Goal: Navigation & Orientation: Find specific page/section

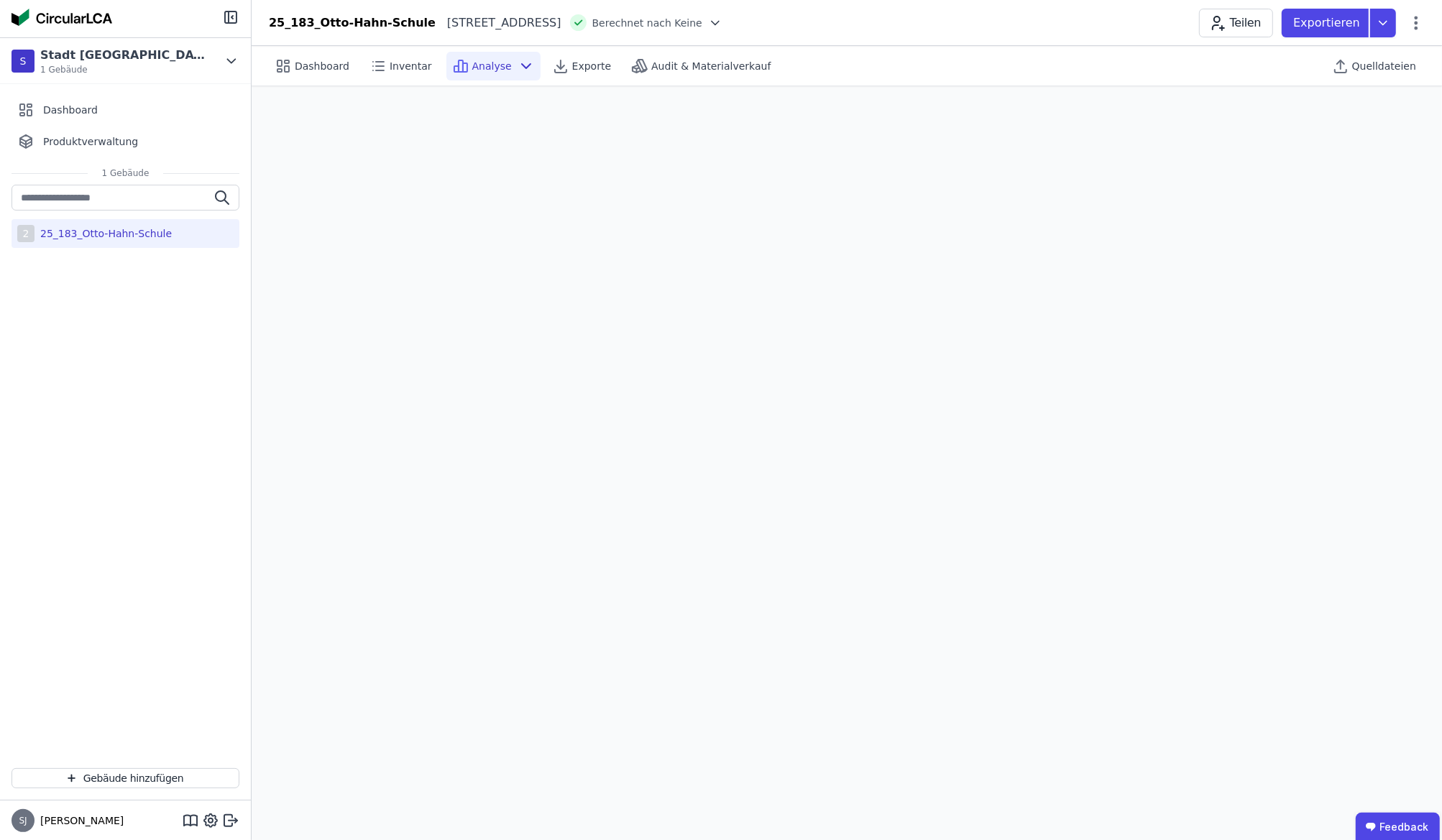
click at [317, 61] on span "Dashboard" at bounding box center [321, 66] width 54 height 15
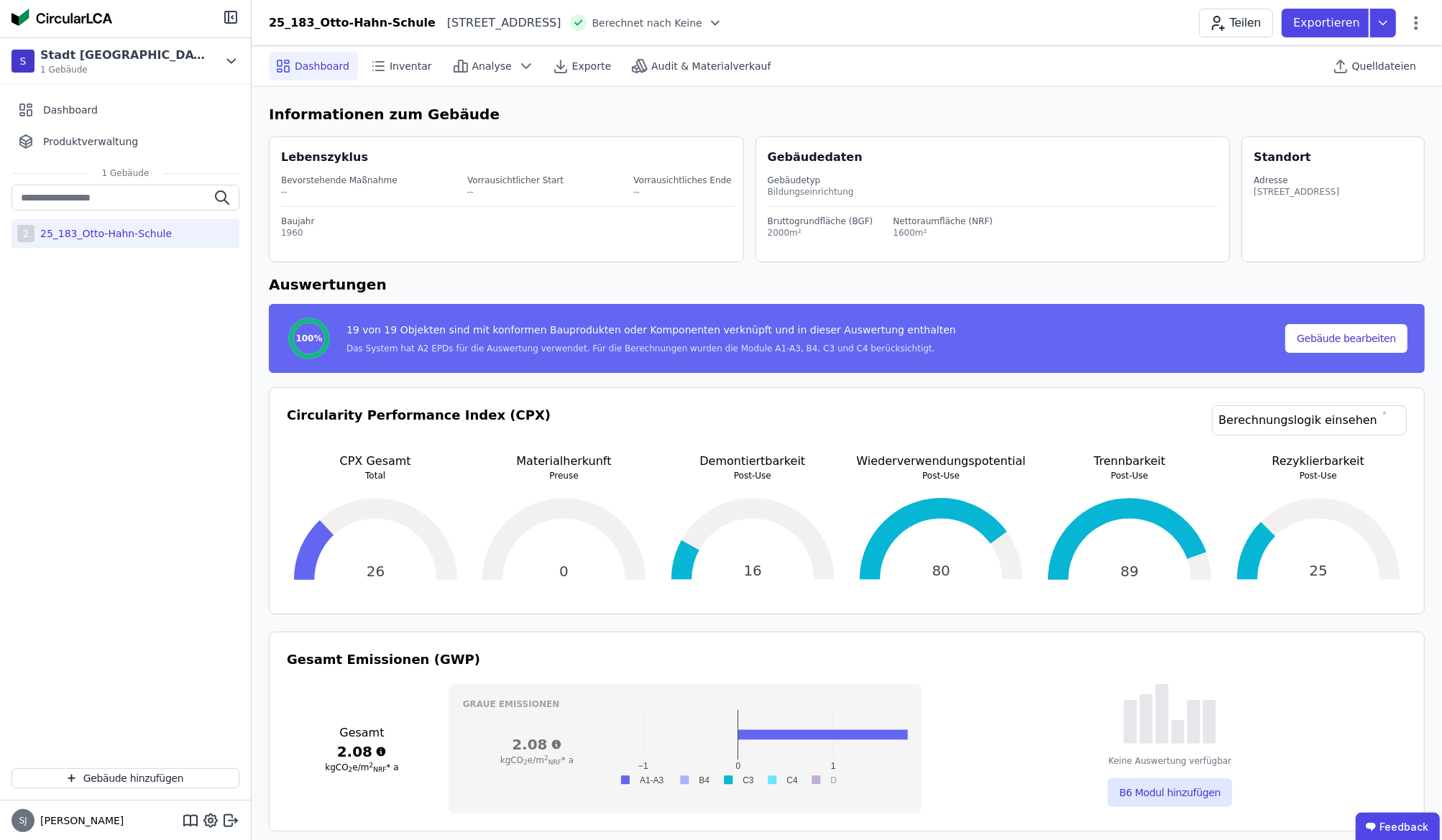
click at [1369, 68] on span "Quelldateien" at bounding box center [1384, 66] width 64 height 15
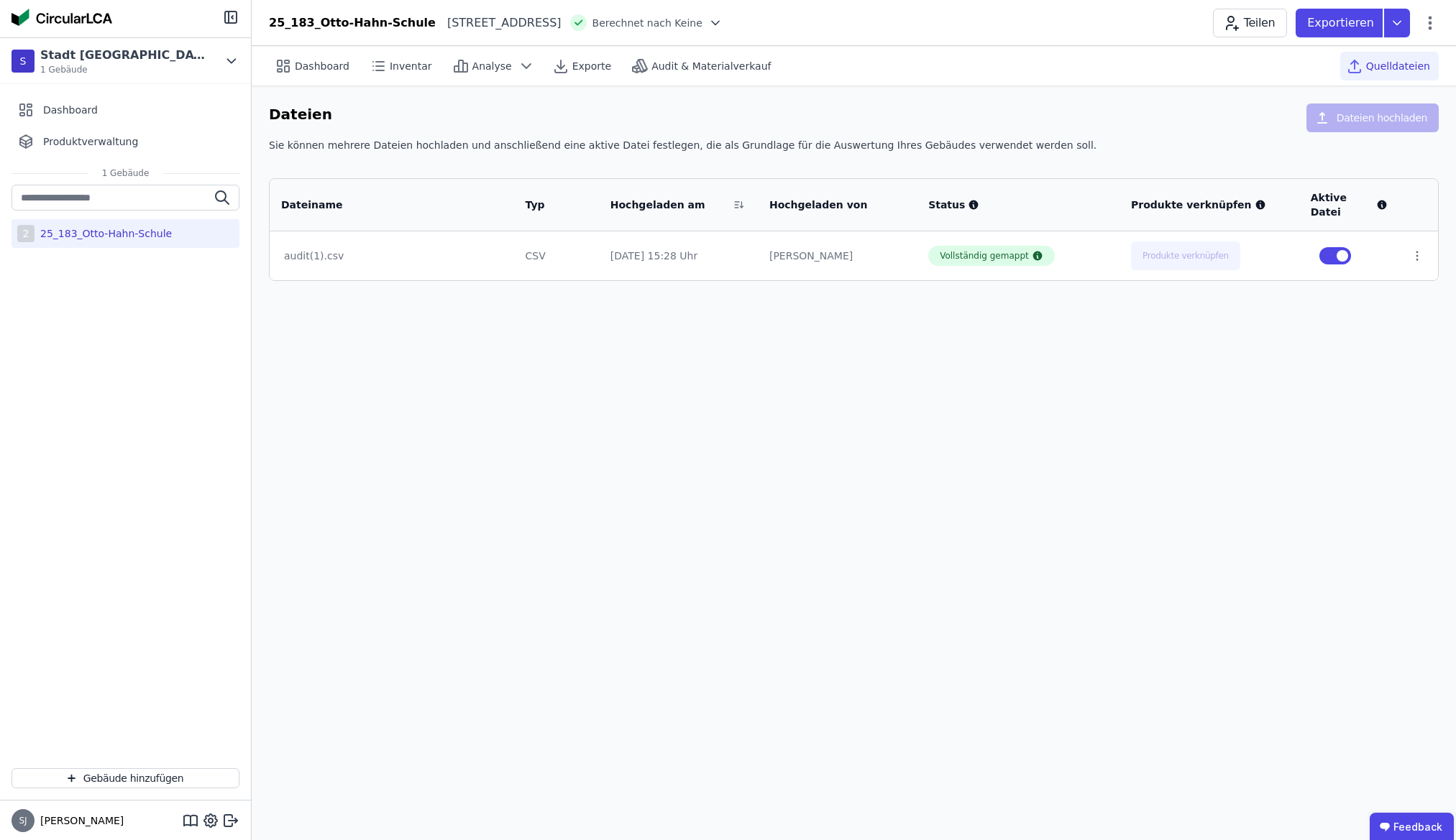
click at [355, 249] on div "audit(1).csv" at bounding box center [391, 256] width 216 height 15
click at [1411, 250] on icon at bounding box center [1418, 256] width 13 height 13
click at [1277, 326] on div "Dashboard Inventar Analyse Exporte Audit & Materialverkauf Quelldateien Dateien…" at bounding box center [853, 443] width 1205 height 794
click at [573, 61] on span "Exporte" at bounding box center [592, 66] width 39 height 15
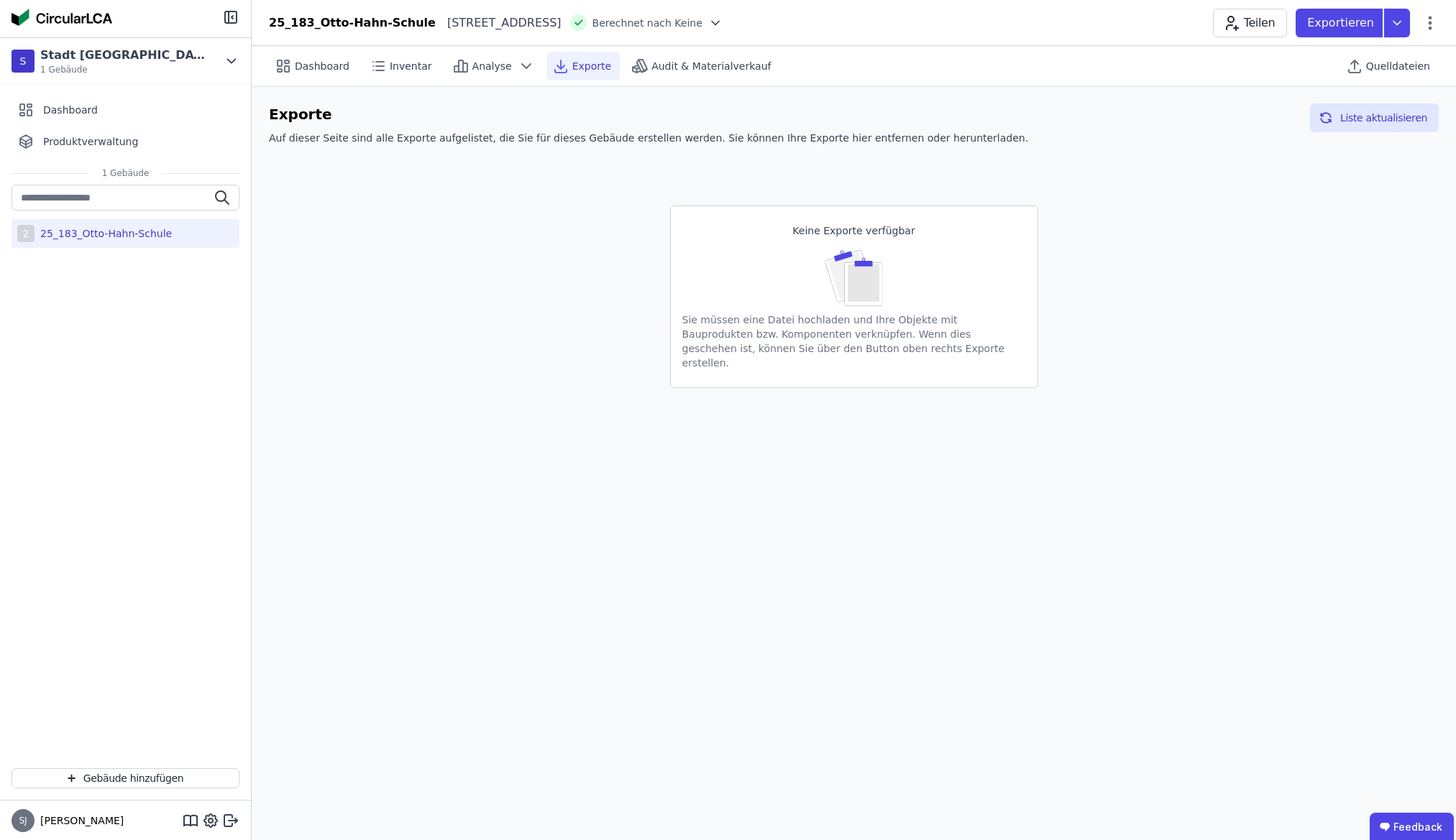
click at [686, 59] on span "Audit & Materialverkauf" at bounding box center [711, 66] width 120 height 15
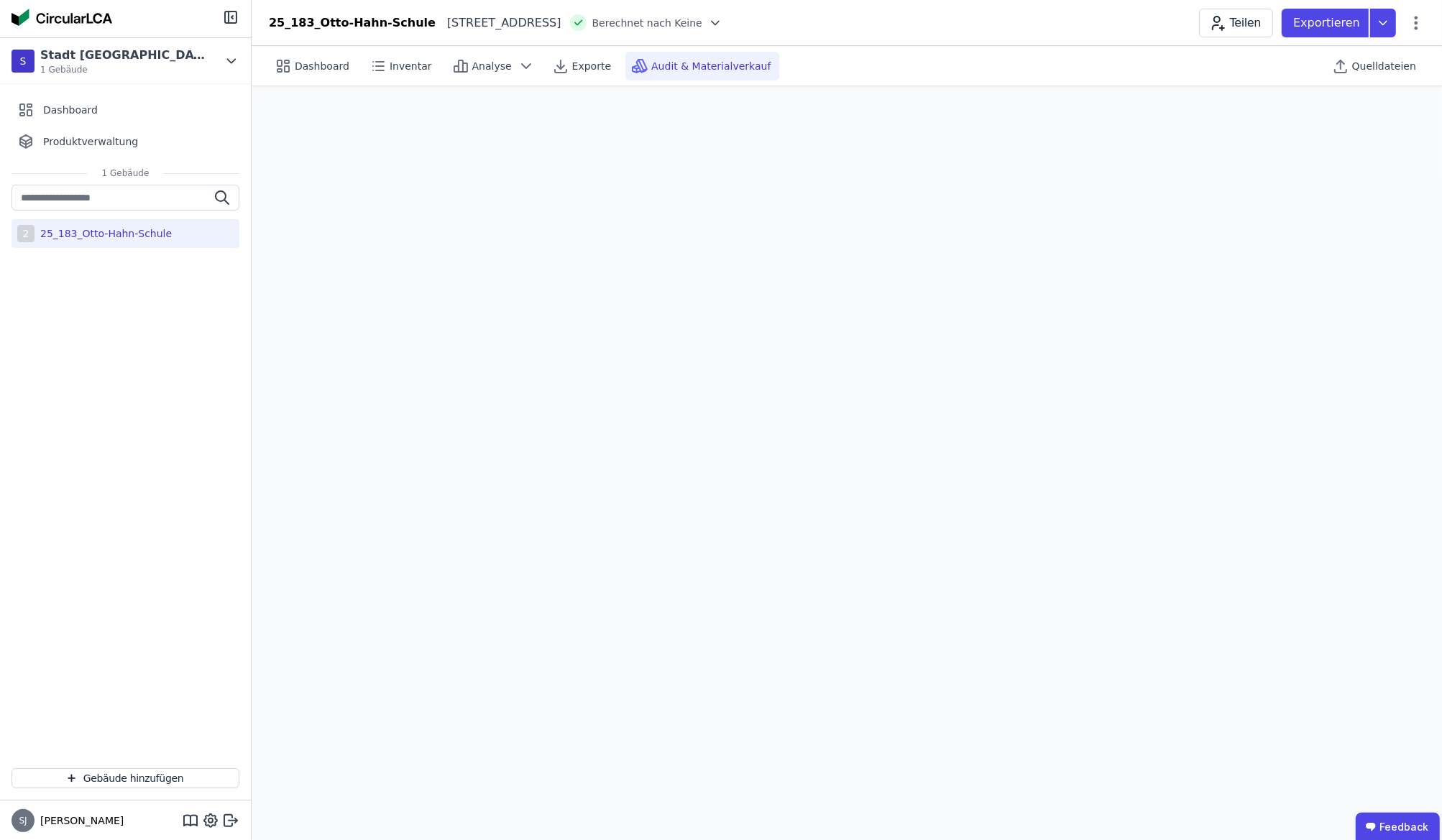
click at [1385, 24] on icon at bounding box center [1383, 23] width 26 height 28
click at [671, 60] on span "Audit & Materialverkauf" at bounding box center [711, 66] width 120 height 15
click at [299, 66] on span "Dashboard" at bounding box center [321, 66] width 54 height 15
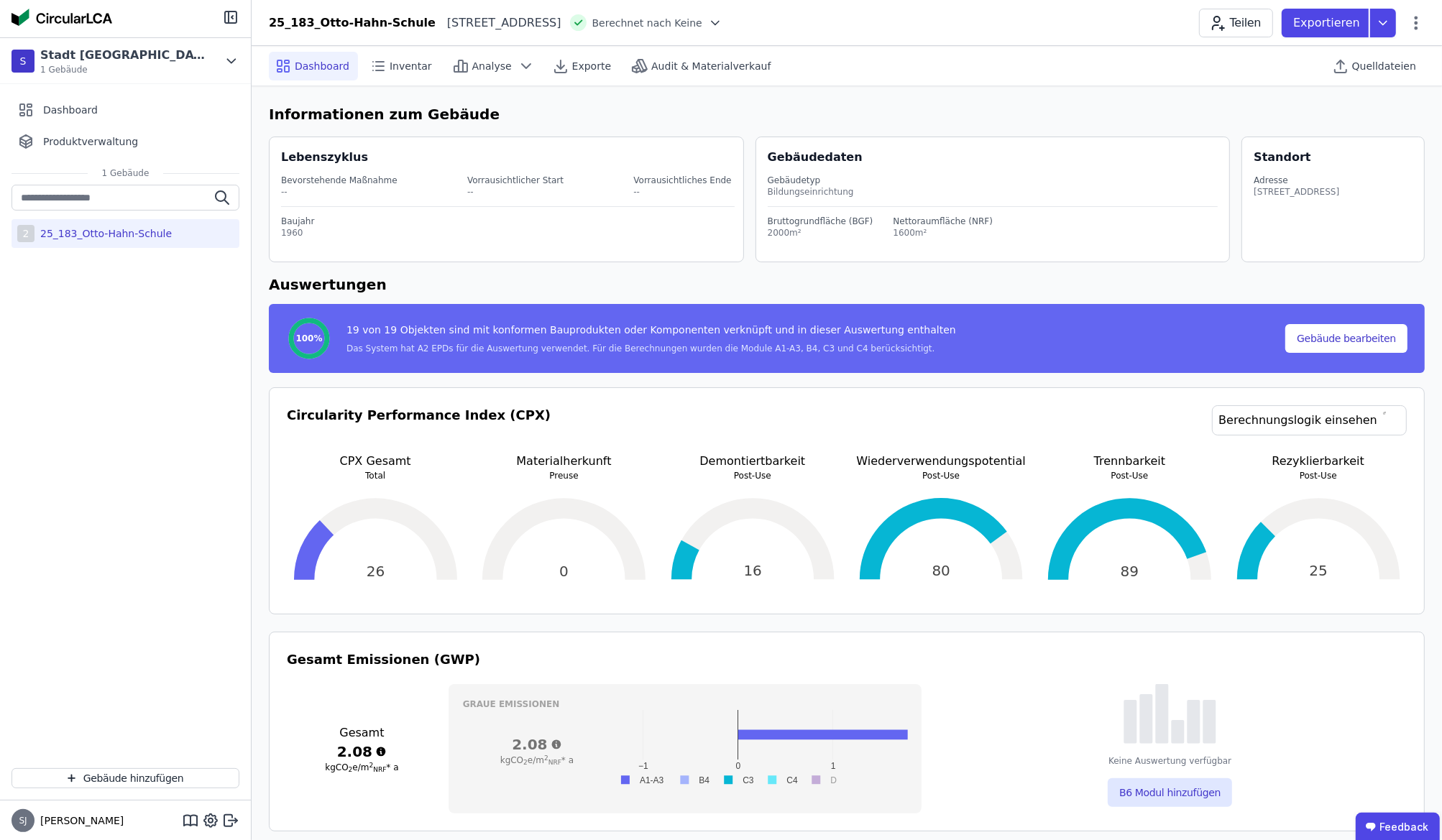
click at [665, 61] on span "Audit & Materialverkauf" at bounding box center [711, 66] width 120 height 15
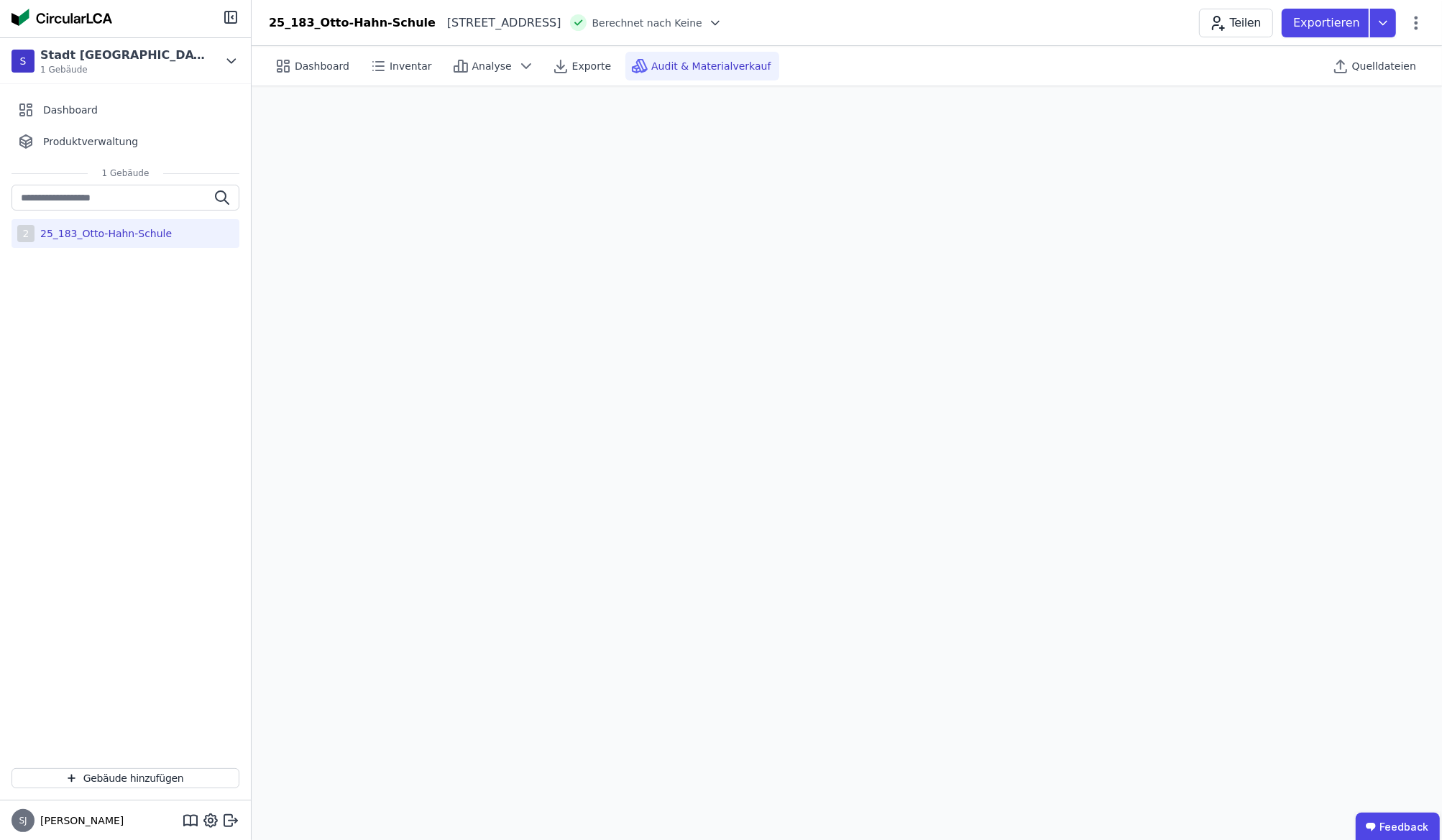
click at [1357, 72] on span "Quelldateien" at bounding box center [1384, 66] width 64 height 15
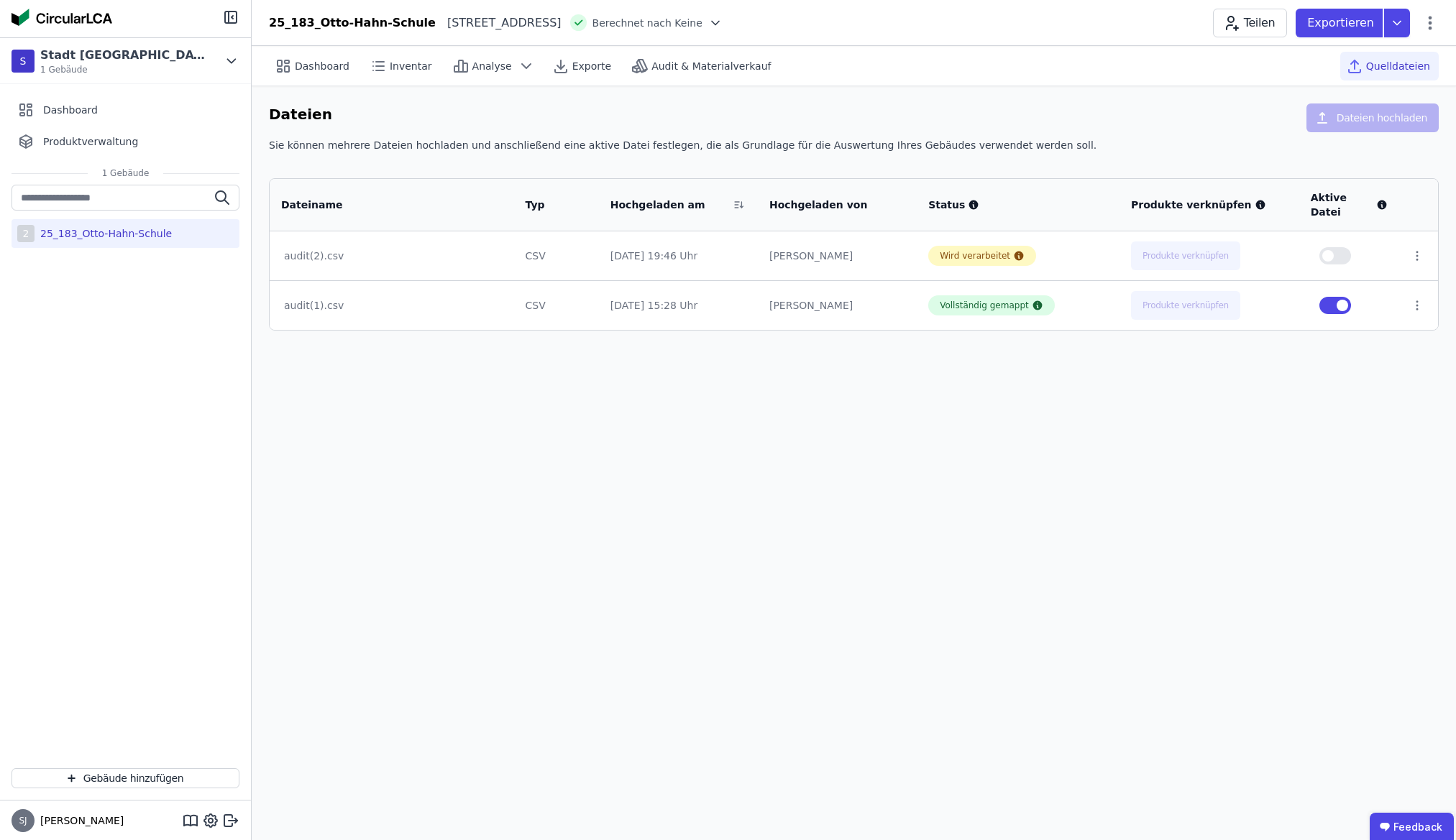
drag, startPoint x: 636, startPoint y: 289, endPoint x: 692, endPoint y: 294, distance: 56.2
click at [692, 298] on div "[DATE] 15:28 Uhr" at bounding box center [678, 306] width 136 height 15
click at [1331, 297] on button "button" at bounding box center [1335, 305] width 32 height 17
click at [1343, 247] on button "button" at bounding box center [1335, 255] width 32 height 17
click at [1419, 299] on icon at bounding box center [1418, 306] width 13 height 13
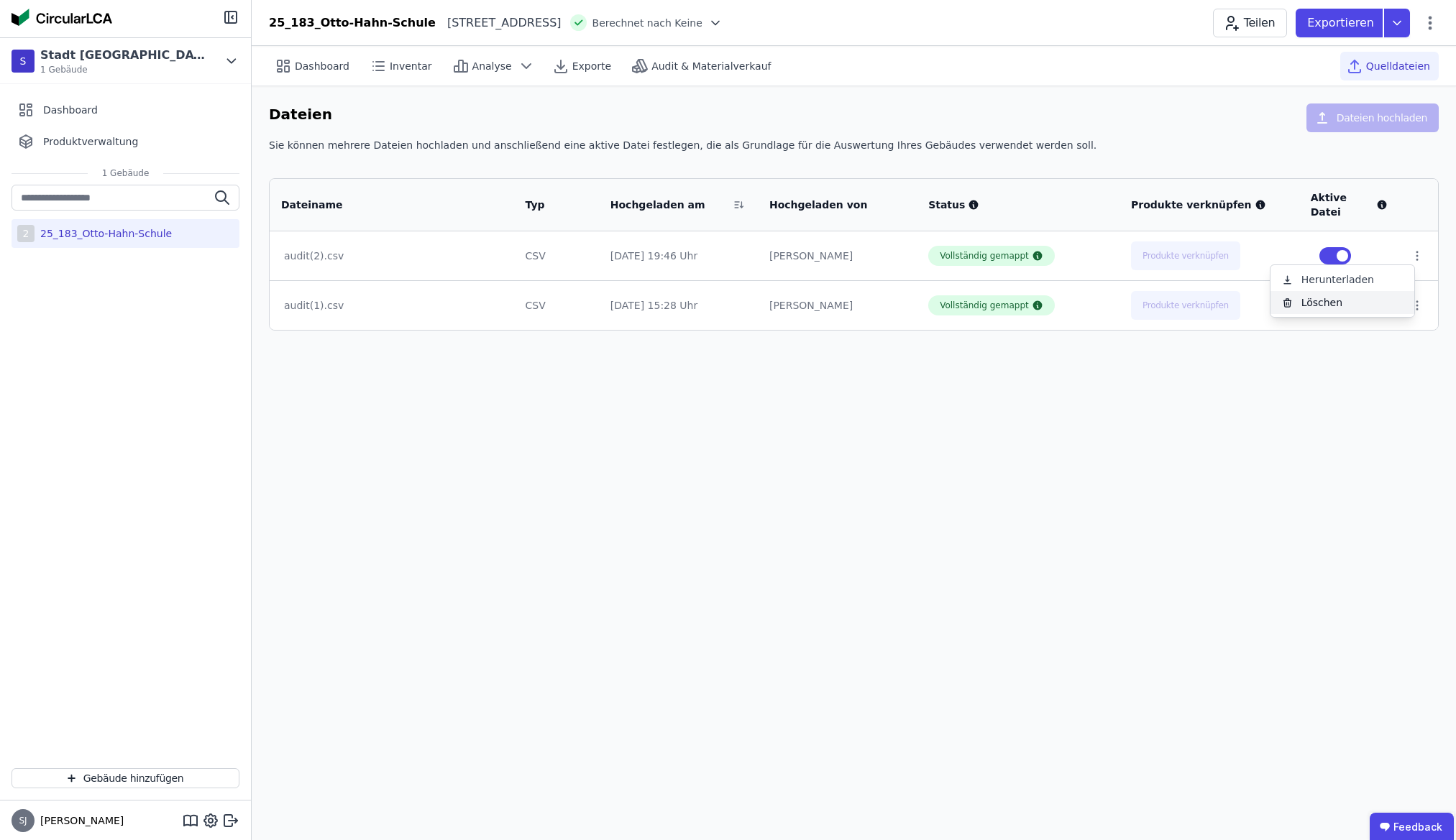
click at [1368, 291] on div "Löschen" at bounding box center [1342, 302] width 144 height 23
click at [303, 68] on span "Dashboard" at bounding box center [321, 66] width 54 height 15
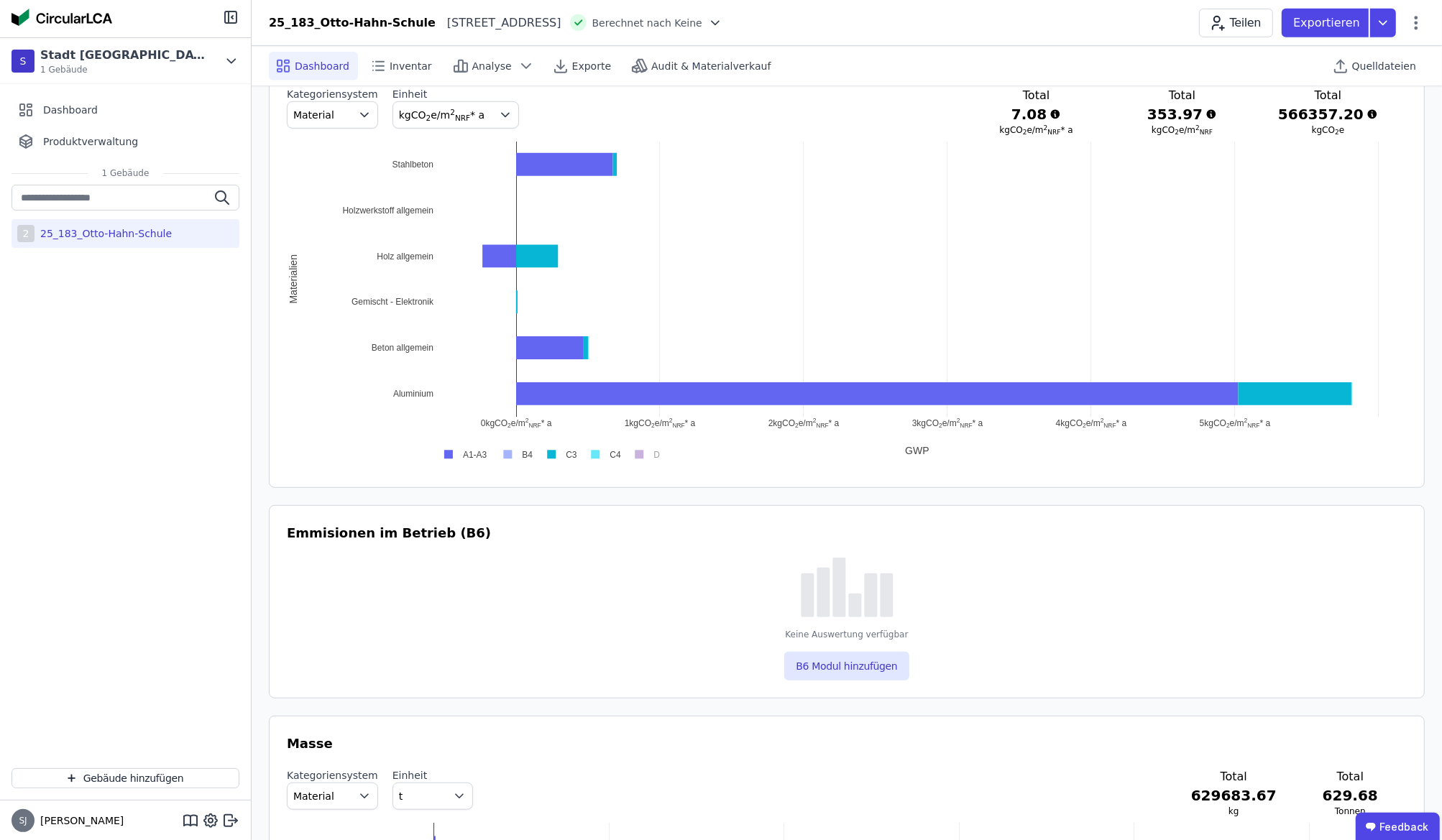
scroll to position [557, 0]
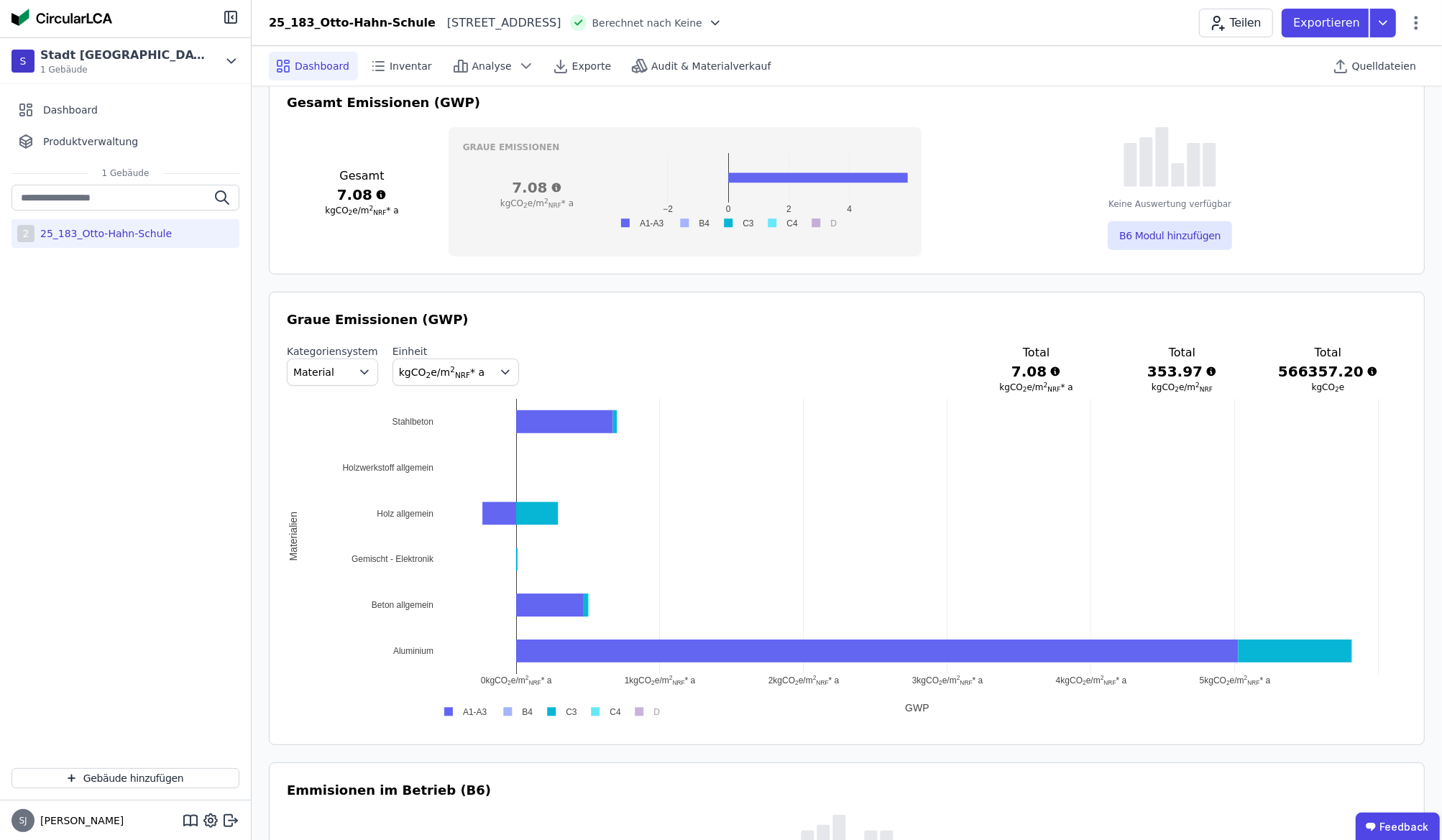
click at [412, 69] on span "Inventar" at bounding box center [411, 66] width 42 height 15
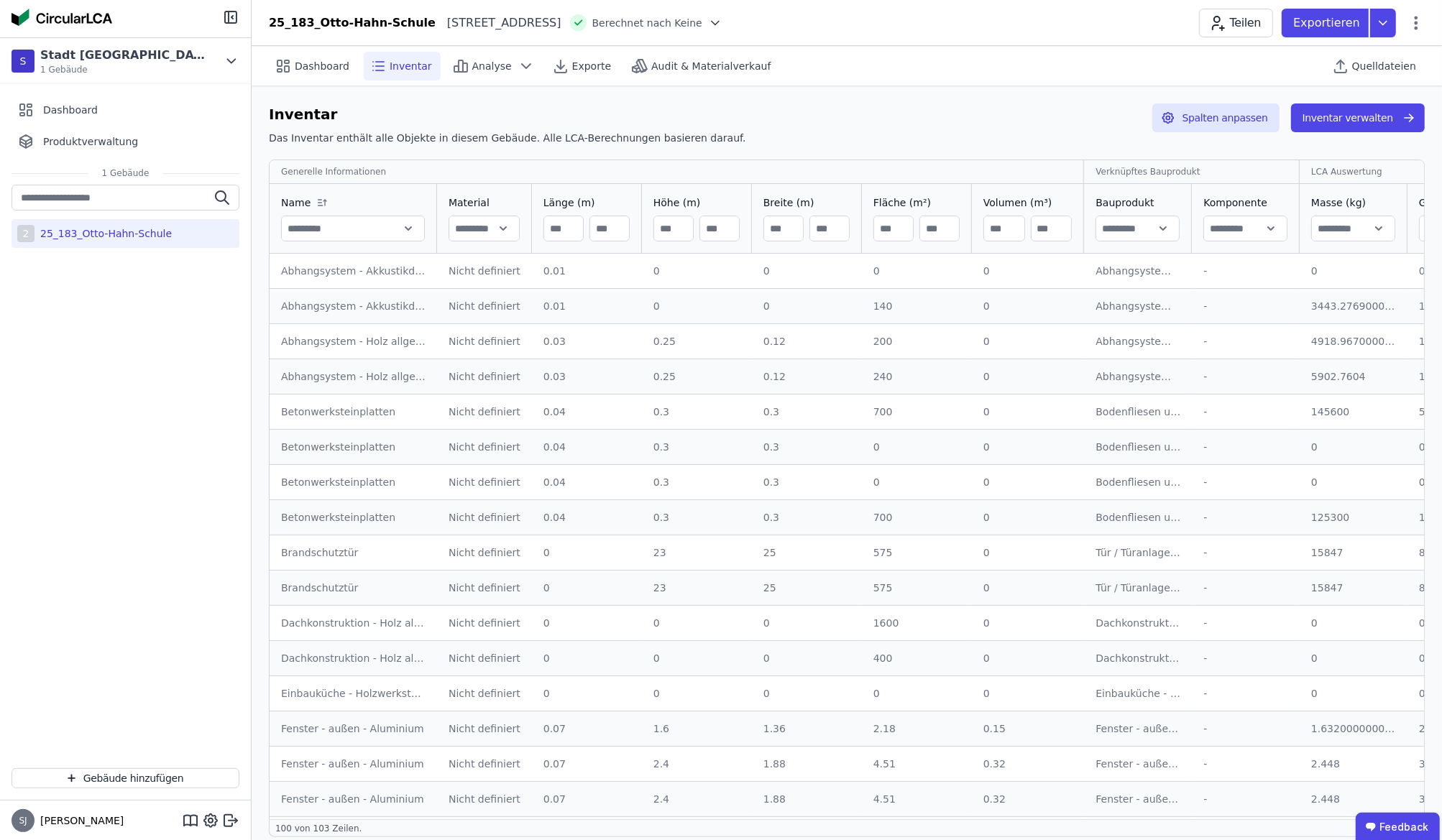
click at [468, 272] on div "Nicht definiert" at bounding box center [485, 271] width 72 height 15
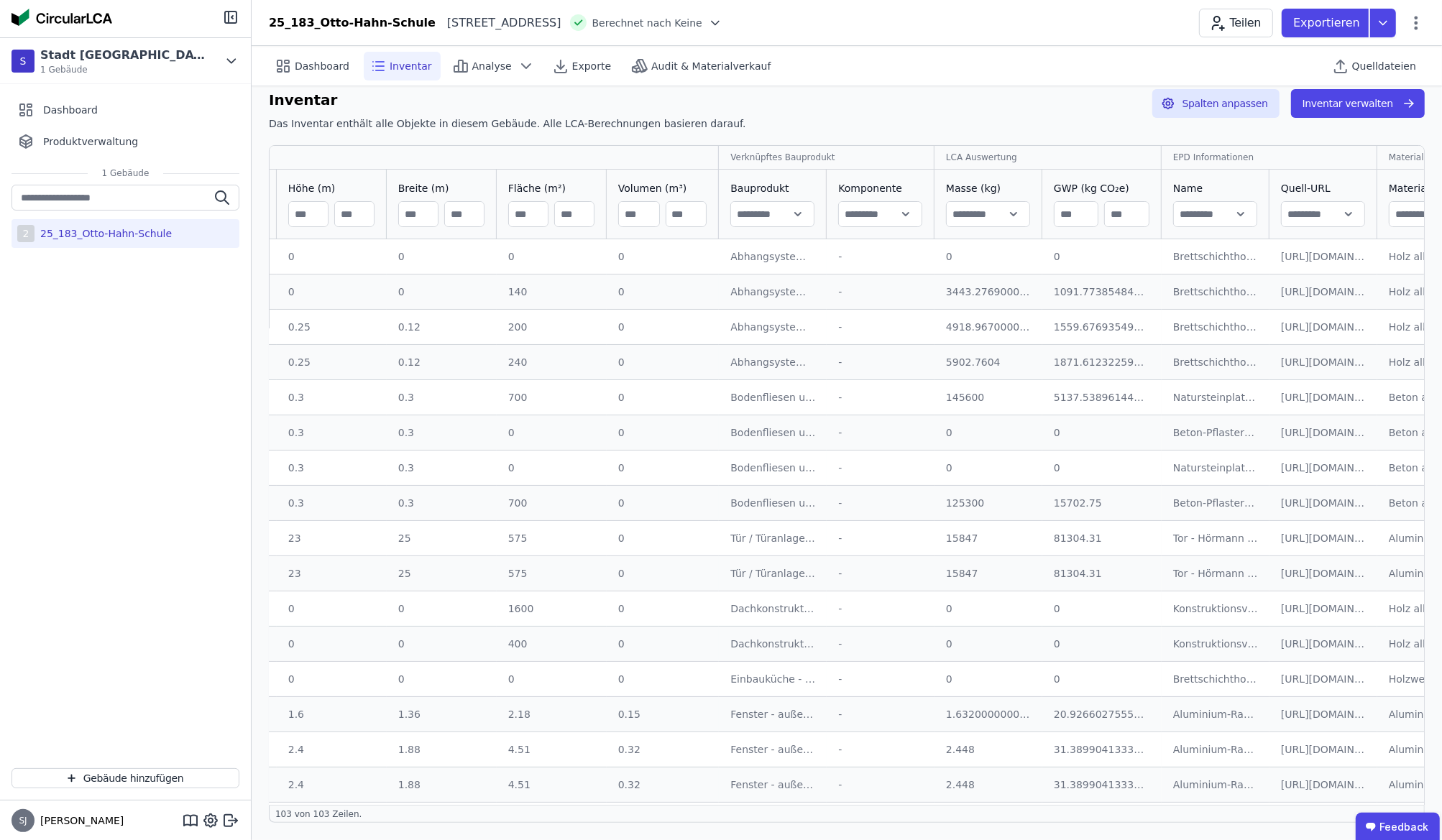
drag, startPoint x: 704, startPoint y: 276, endPoint x: 787, endPoint y: 277, distance: 83.0
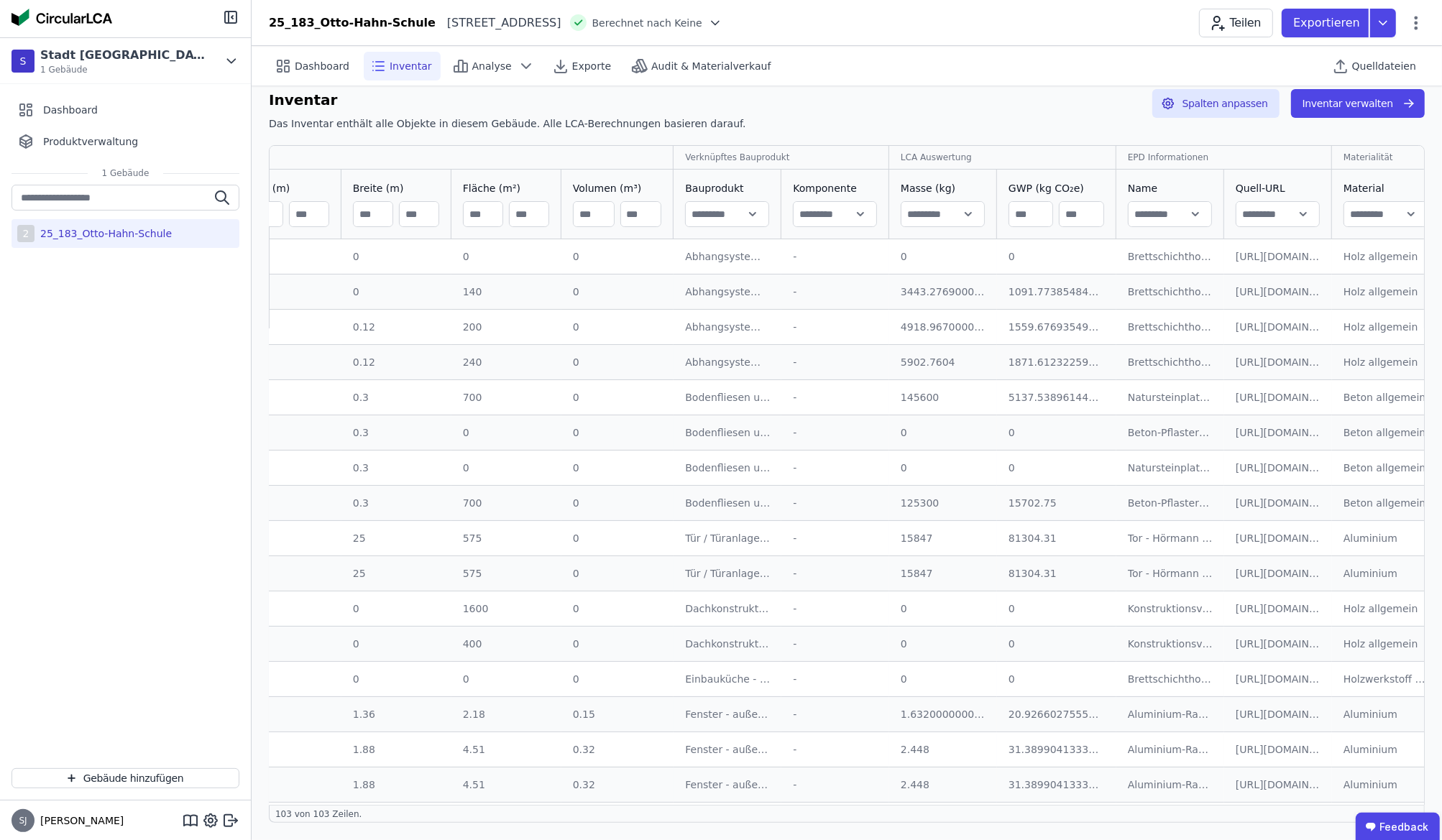
scroll to position [0, 416]
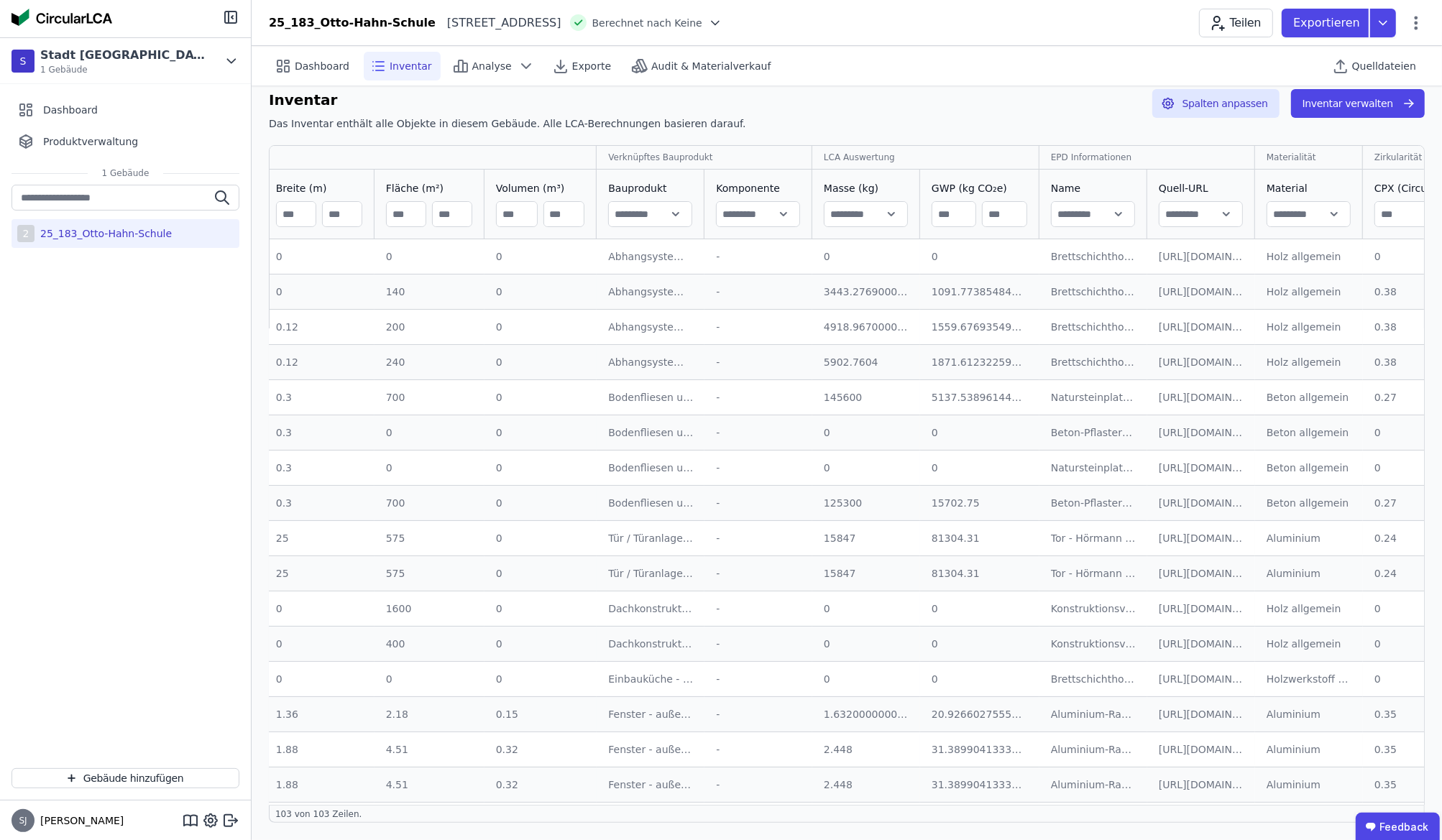
drag, startPoint x: 787, startPoint y: 277, endPoint x: 812, endPoint y: 277, distance: 25.0
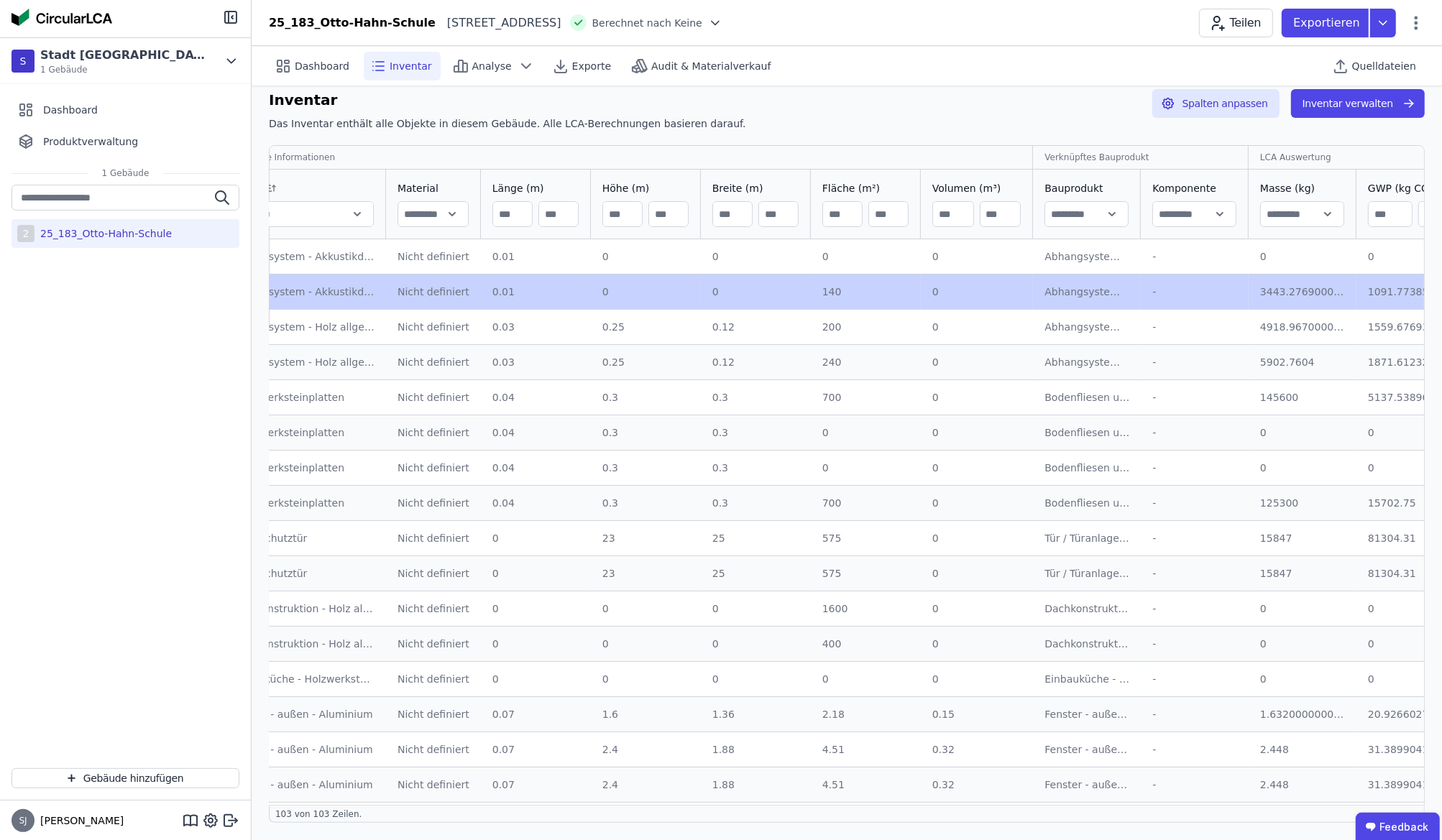
scroll to position [0, 0]
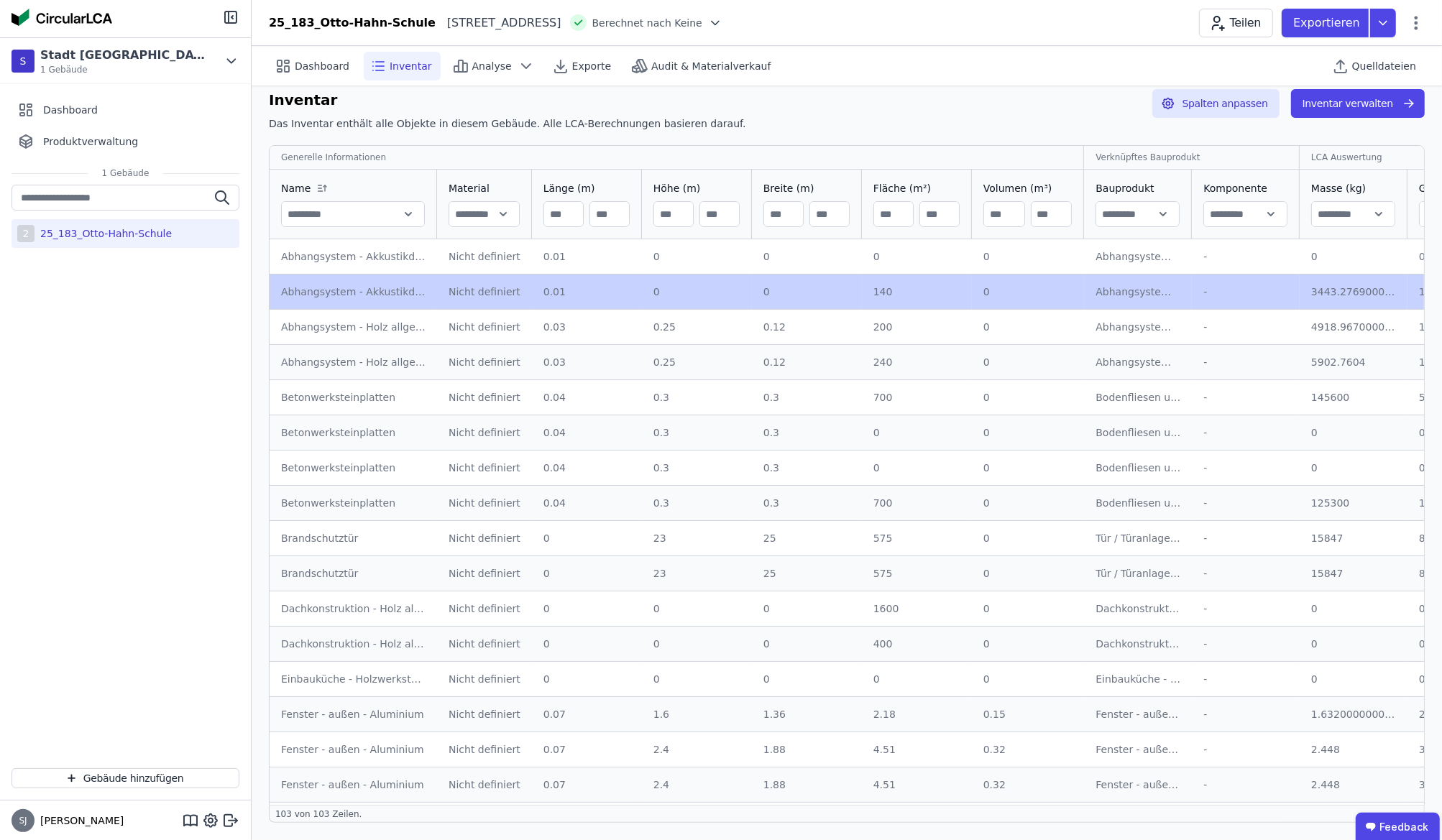
drag, startPoint x: 814, startPoint y: 286, endPoint x: 633, endPoint y: 285, distance: 181.0
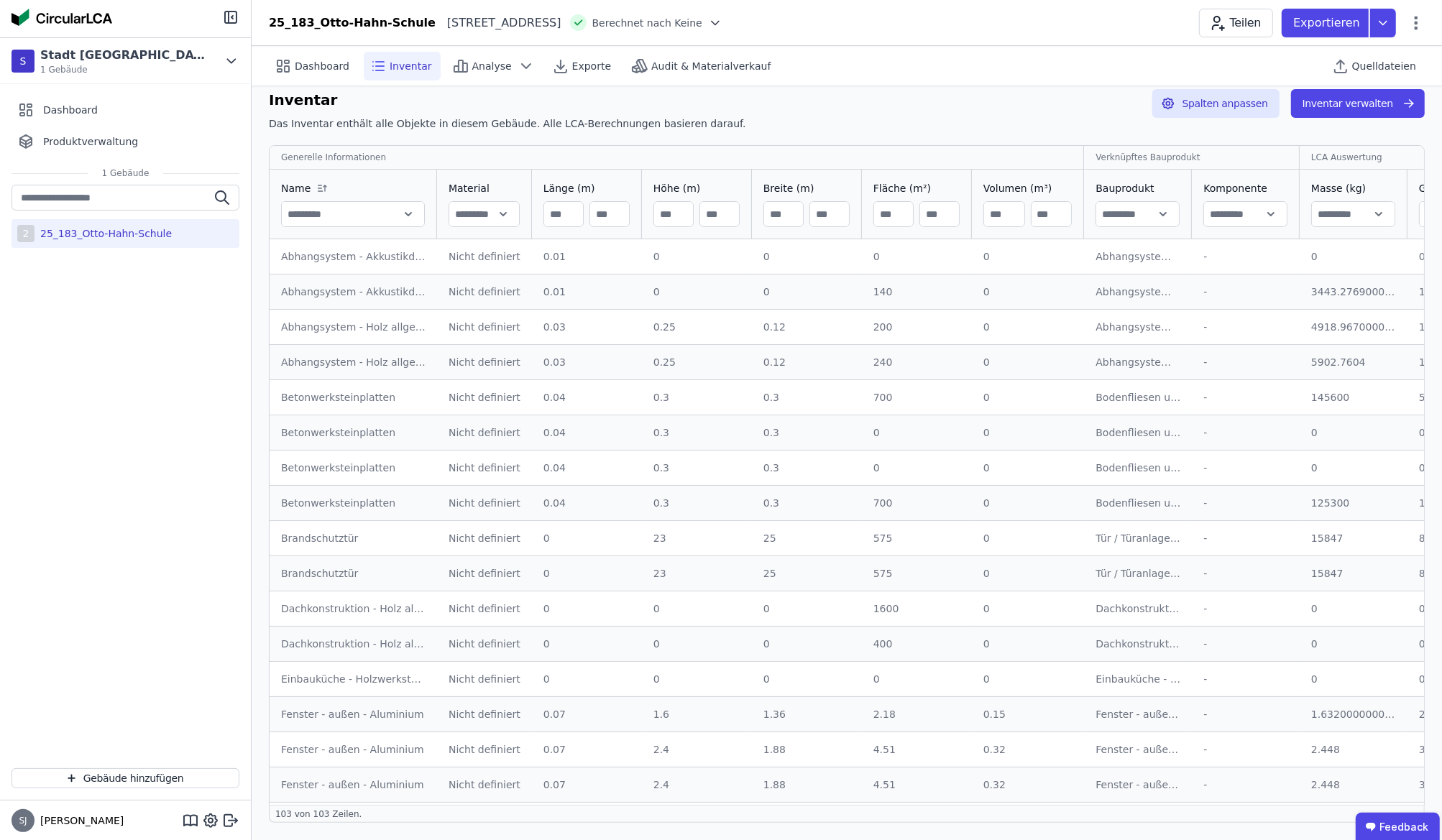
click at [654, 256] on div "0" at bounding box center [697, 257] width 87 height 15
click at [654, 295] on div "0" at bounding box center [697, 292] width 87 height 15
drag, startPoint x: 866, startPoint y: 290, endPoint x: 903, endPoint y: 292, distance: 37.1
click at [903, 292] on div "140" at bounding box center [917, 292] width 87 height 15
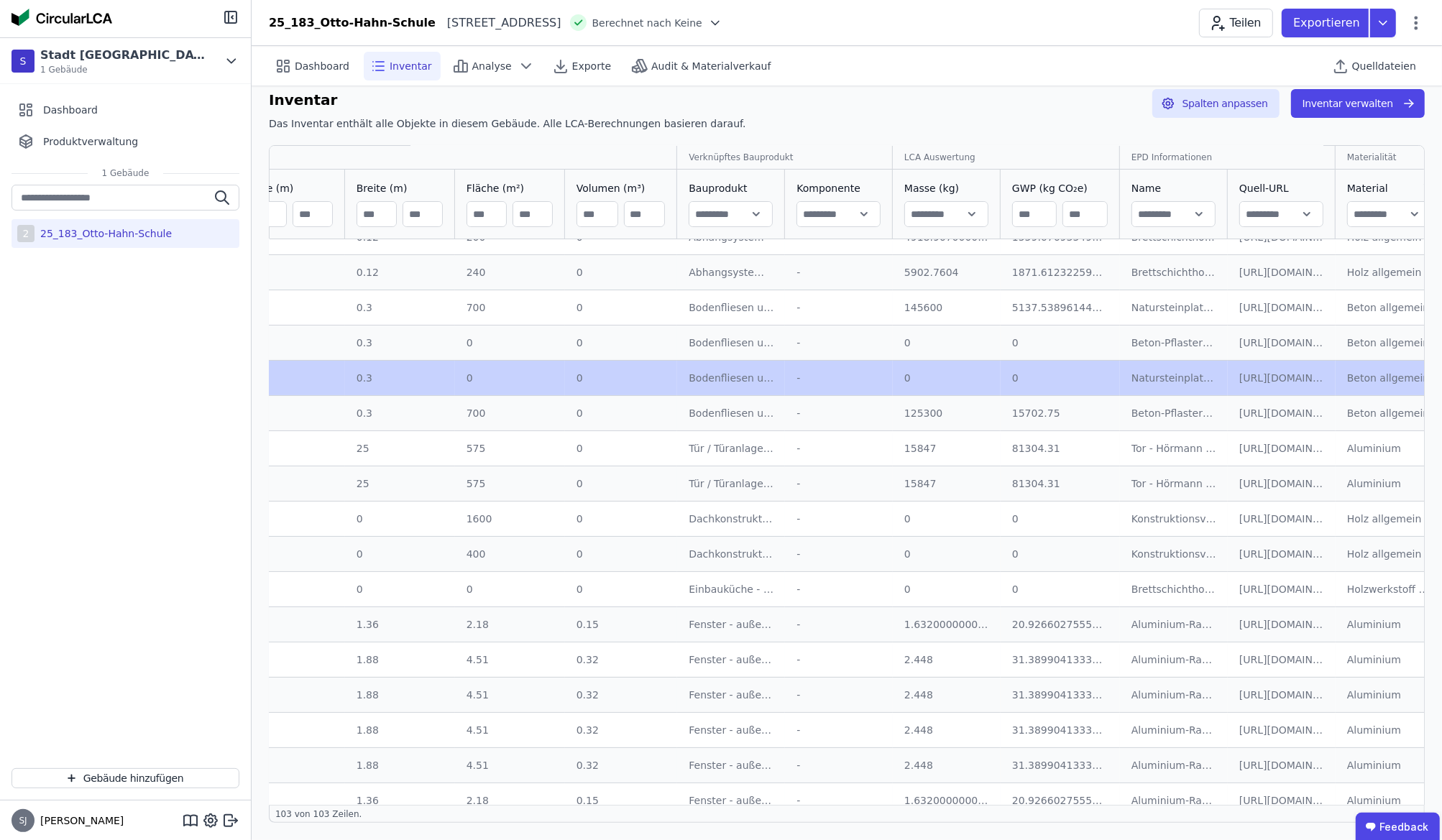
scroll to position [90, 141]
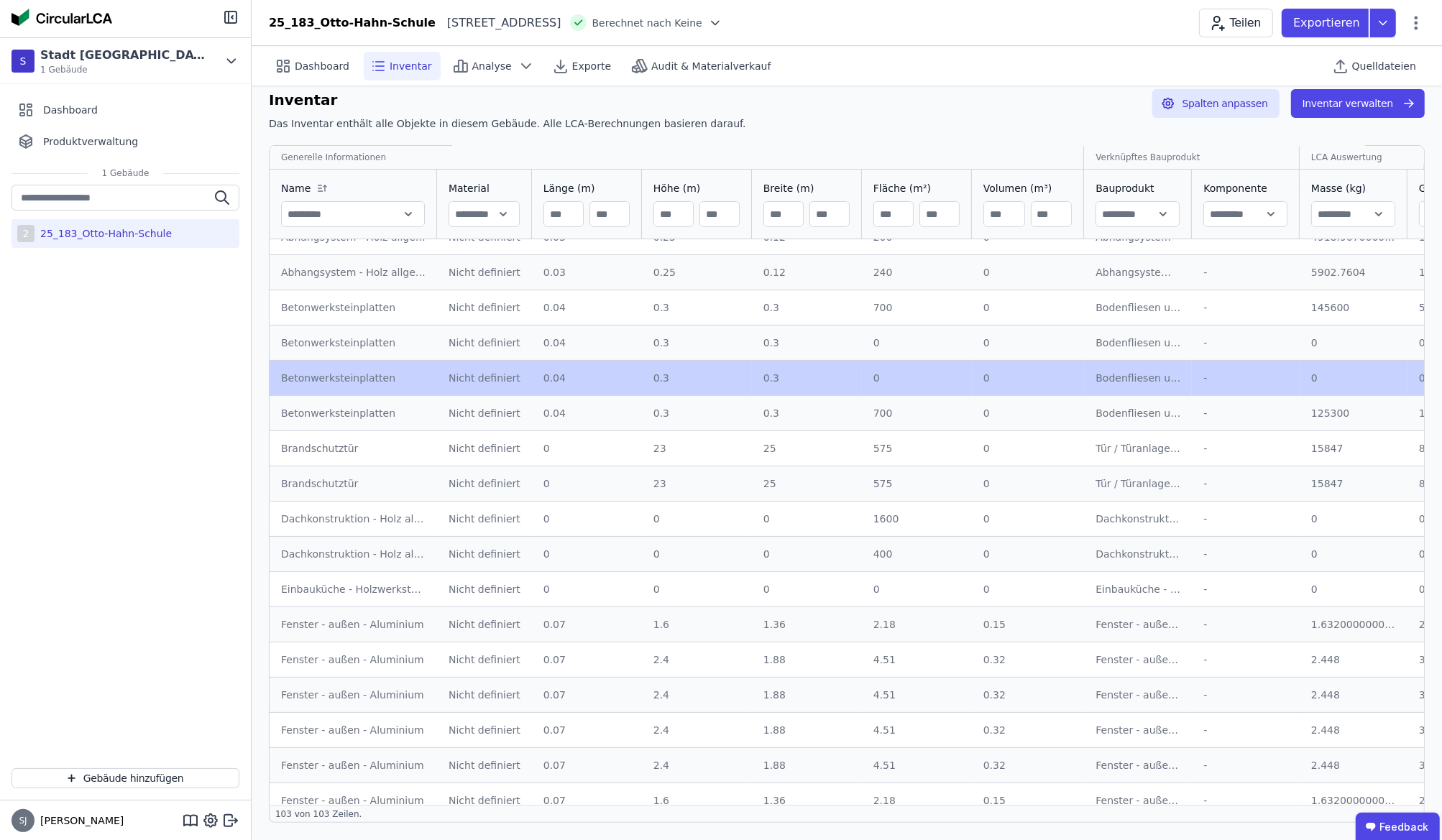
drag, startPoint x: 861, startPoint y: 380, endPoint x: 627, endPoint y: 370, distance: 234.2
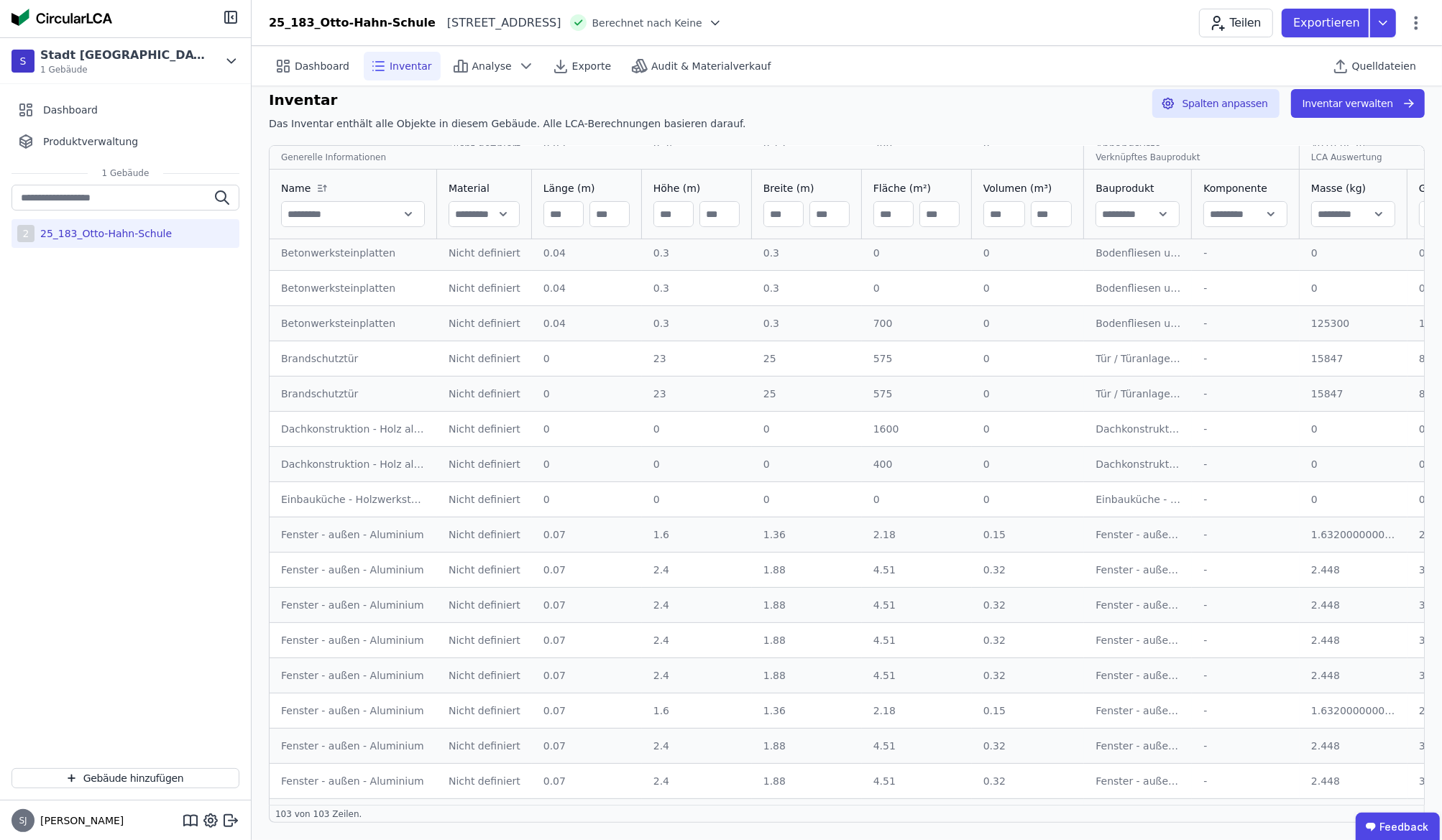
scroll to position [359, 0]
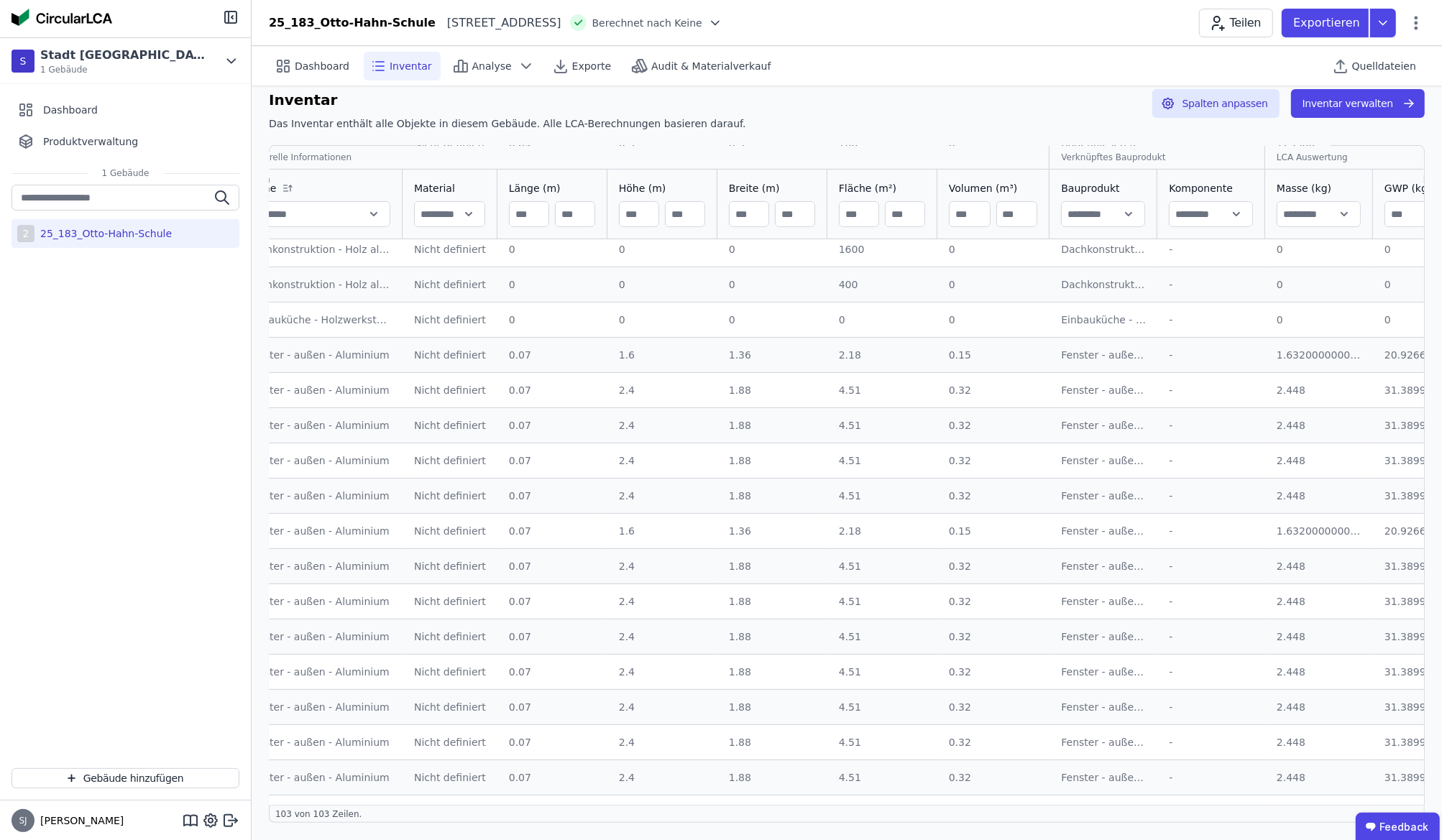
drag, startPoint x: 539, startPoint y: 490, endPoint x: 604, endPoint y: 486, distance: 65.1
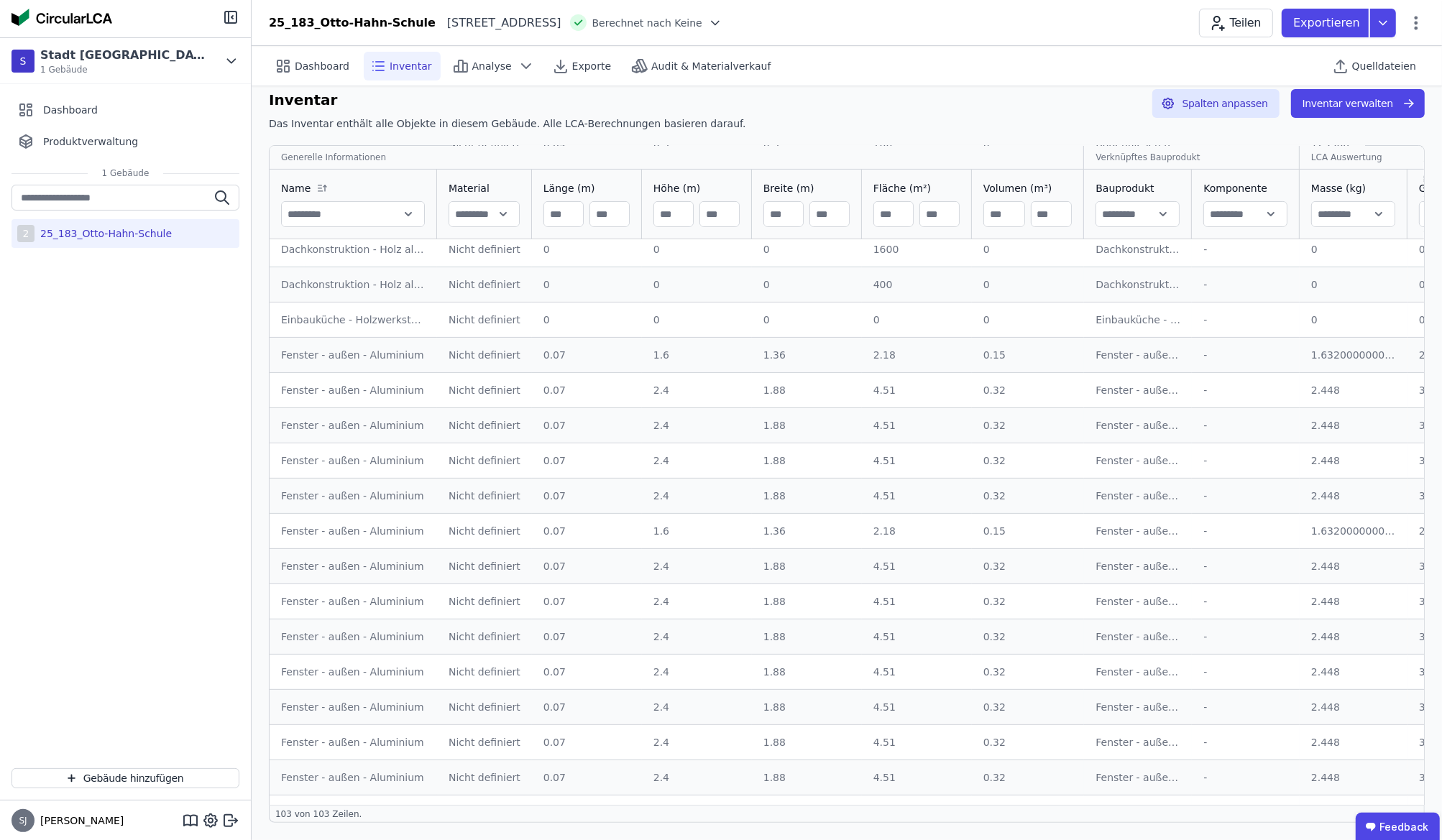
drag, startPoint x: 727, startPoint y: 498, endPoint x: 653, endPoint y: 493, distance: 74.2
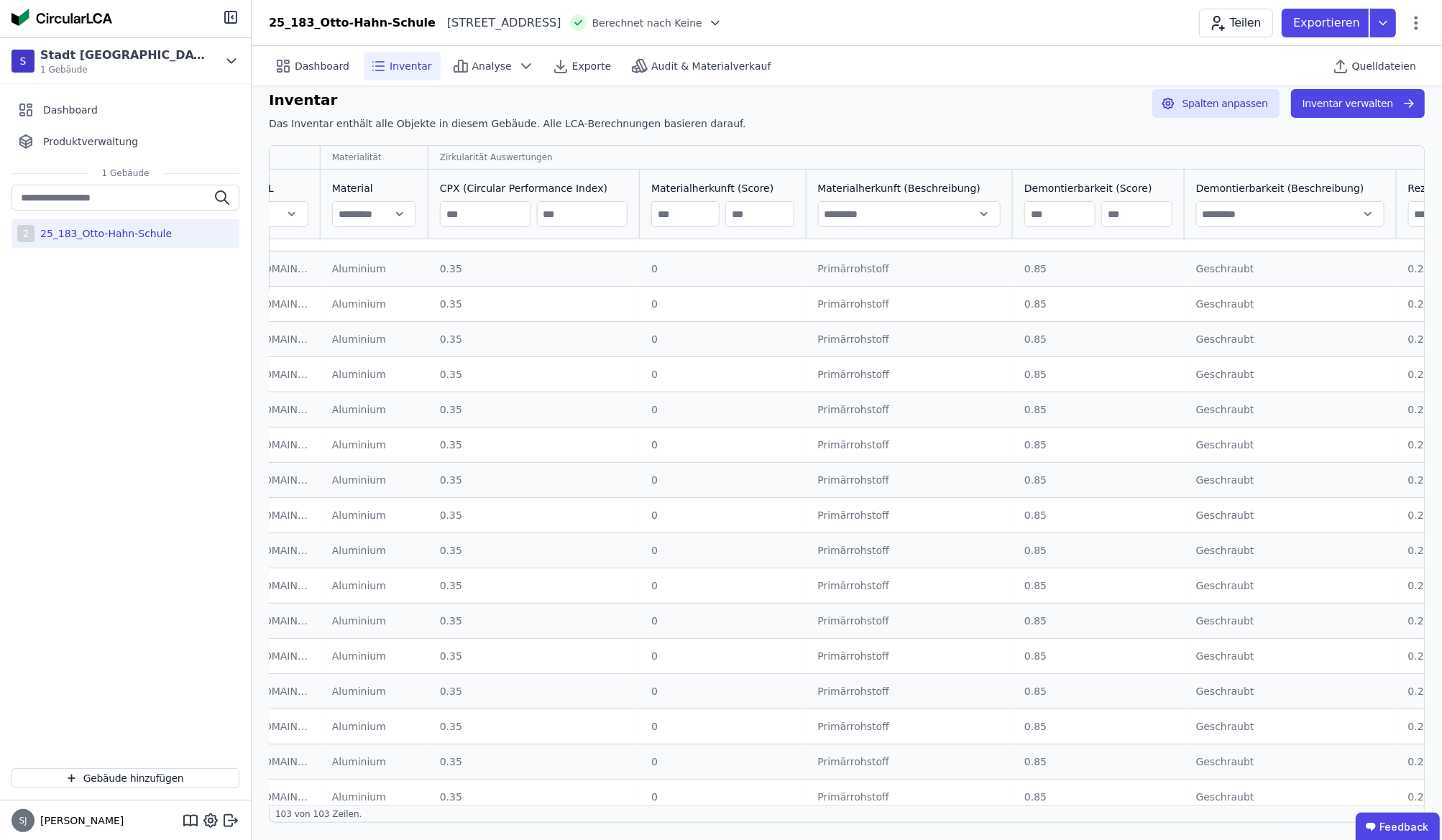
drag, startPoint x: 648, startPoint y: 497, endPoint x: 971, endPoint y: 491, distance: 323.1
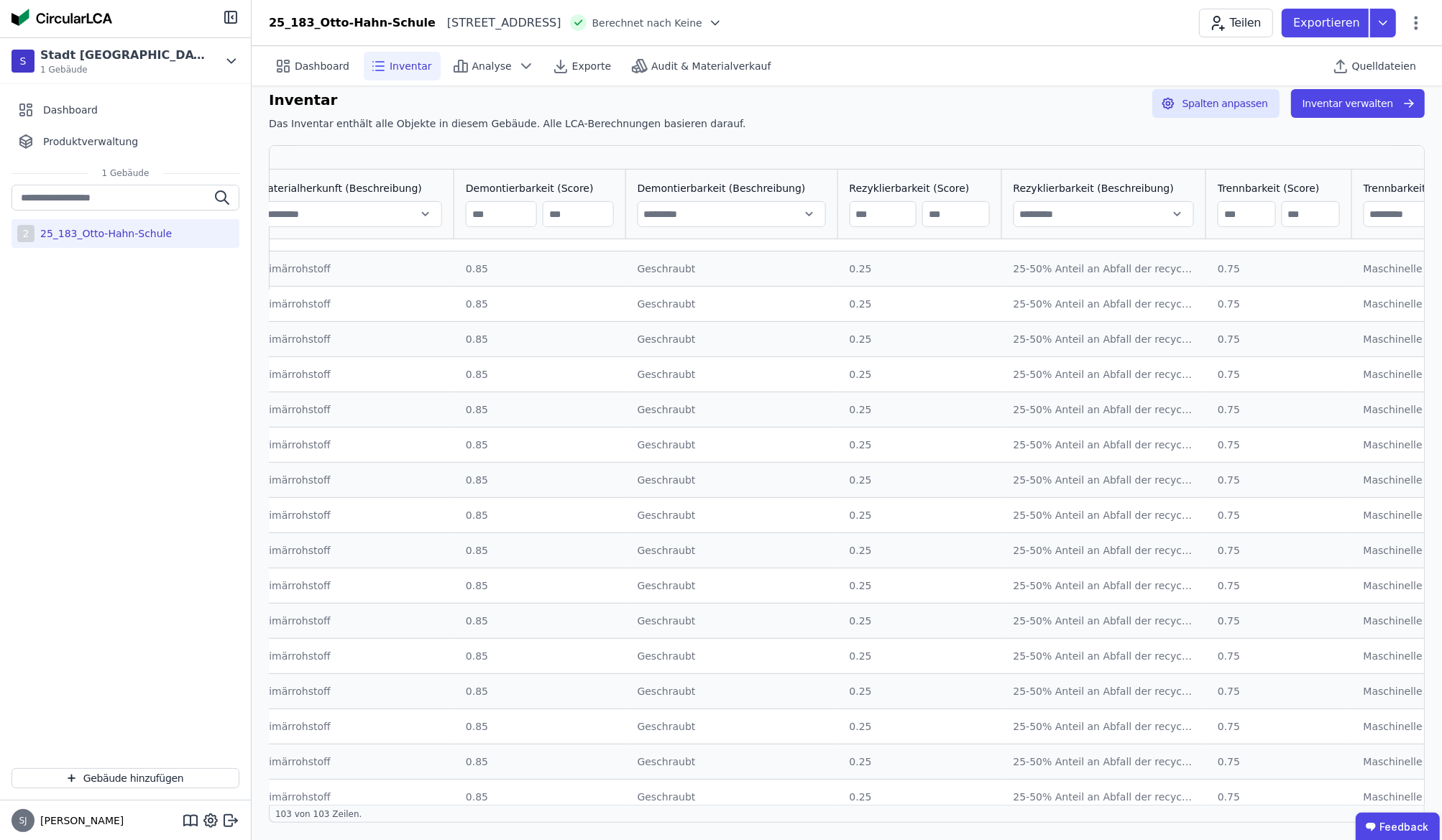
drag, startPoint x: 971, startPoint y: 491, endPoint x: 1015, endPoint y: 492, distance: 44.0
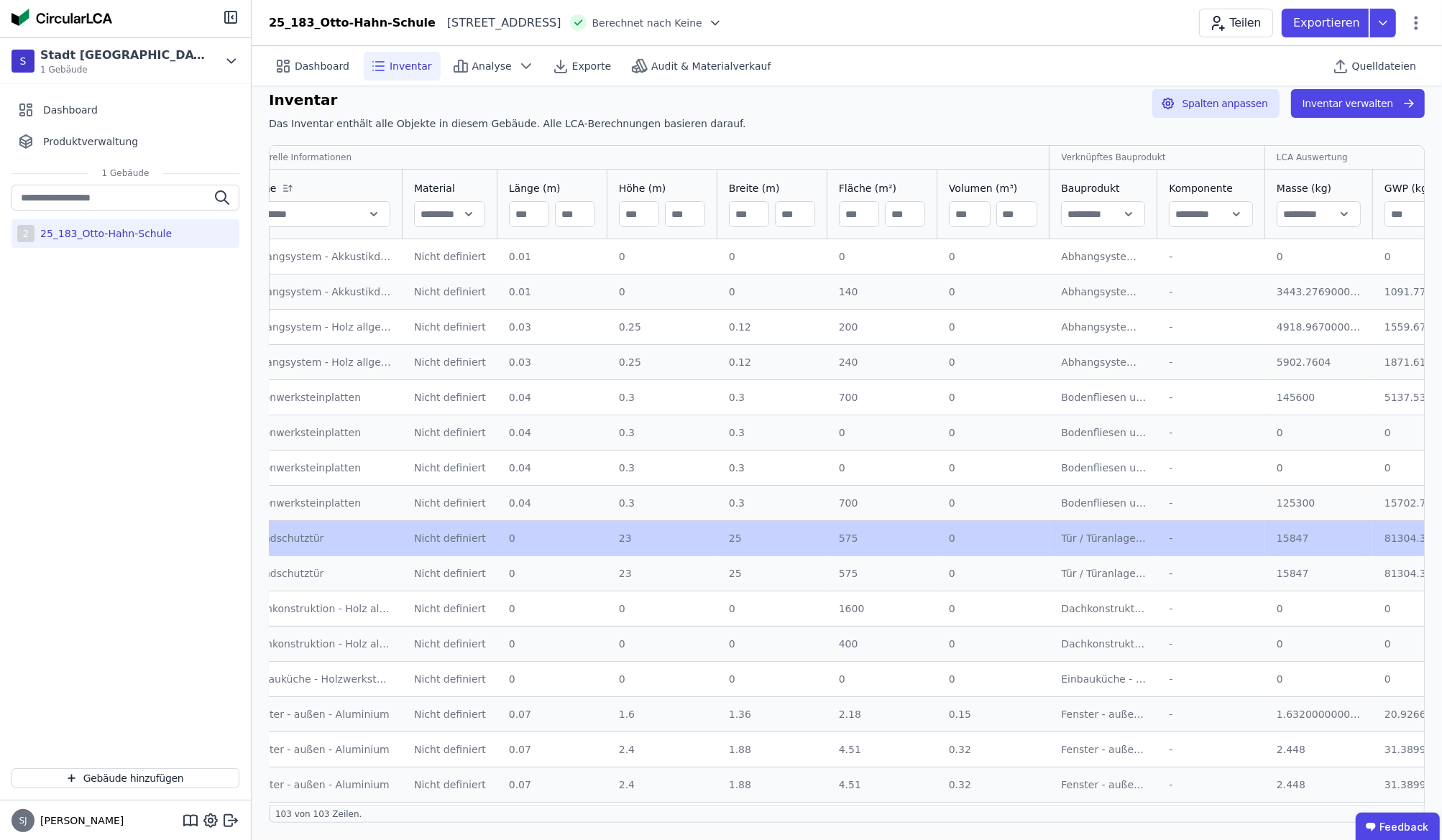
scroll to position [0, 0]
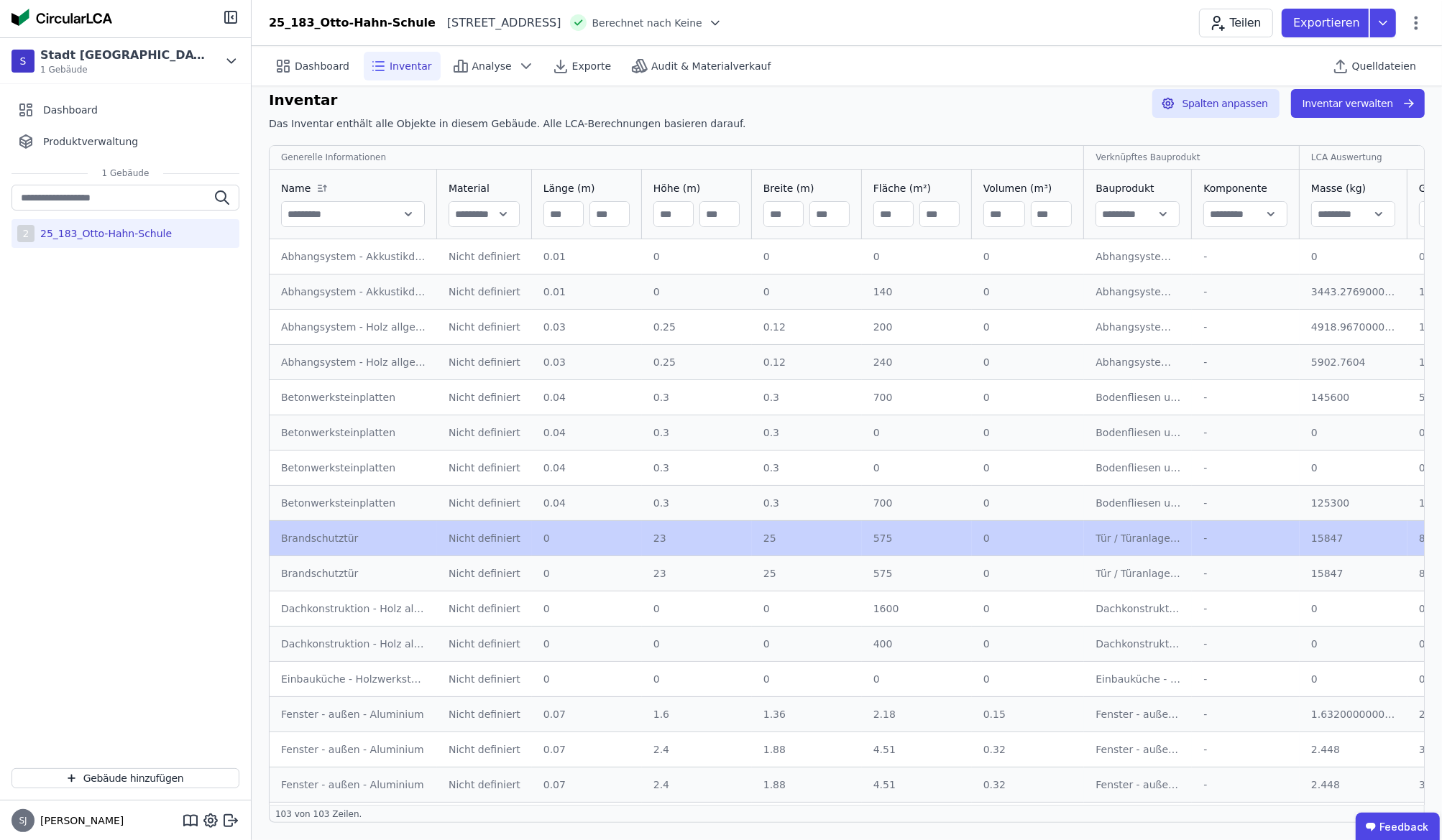
drag, startPoint x: 1000, startPoint y: 585, endPoint x: 654, endPoint y: 546, distance: 348.2
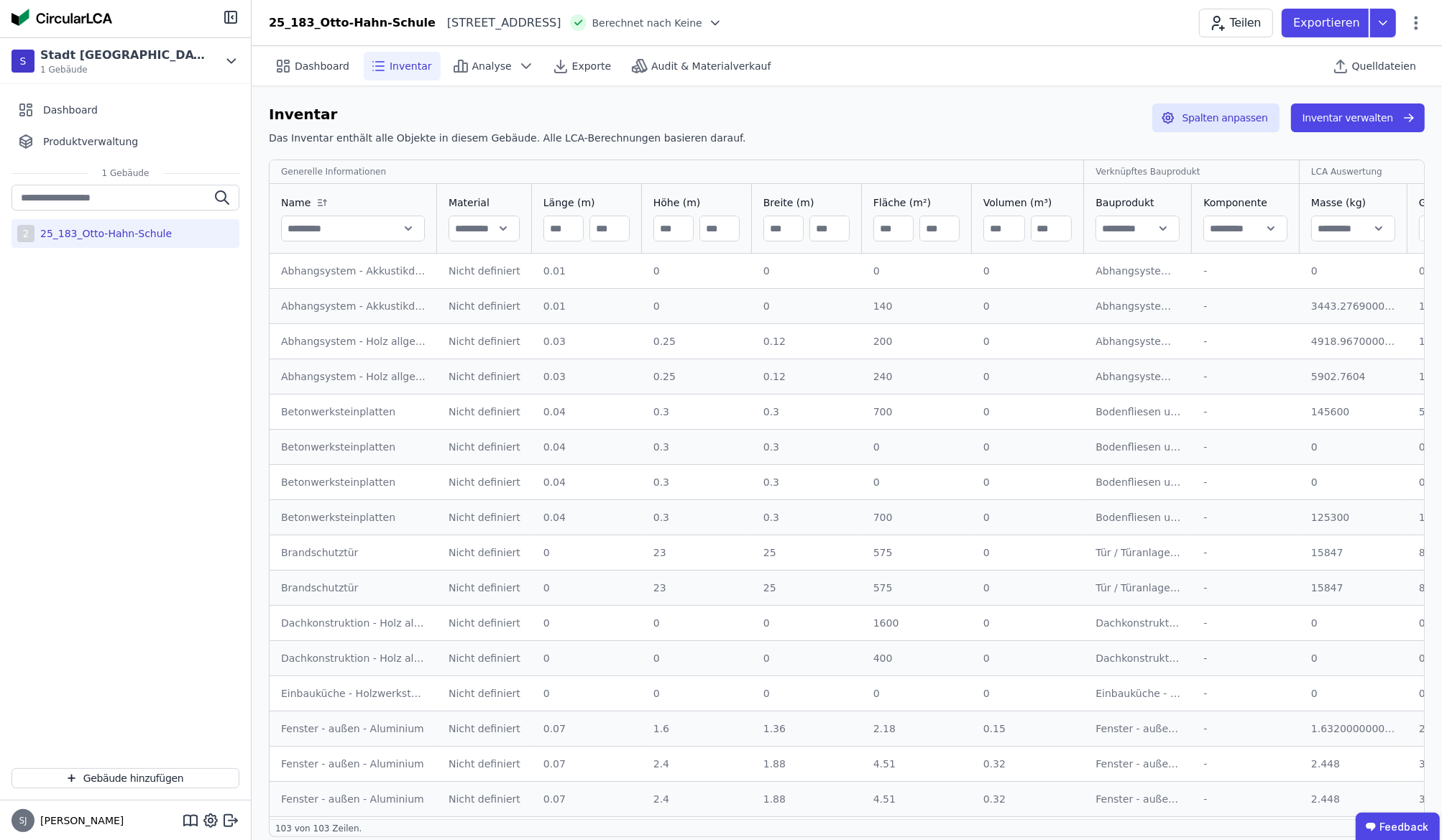
click at [452, 64] on icon at bounding box center [460, 66] width 17 height 17
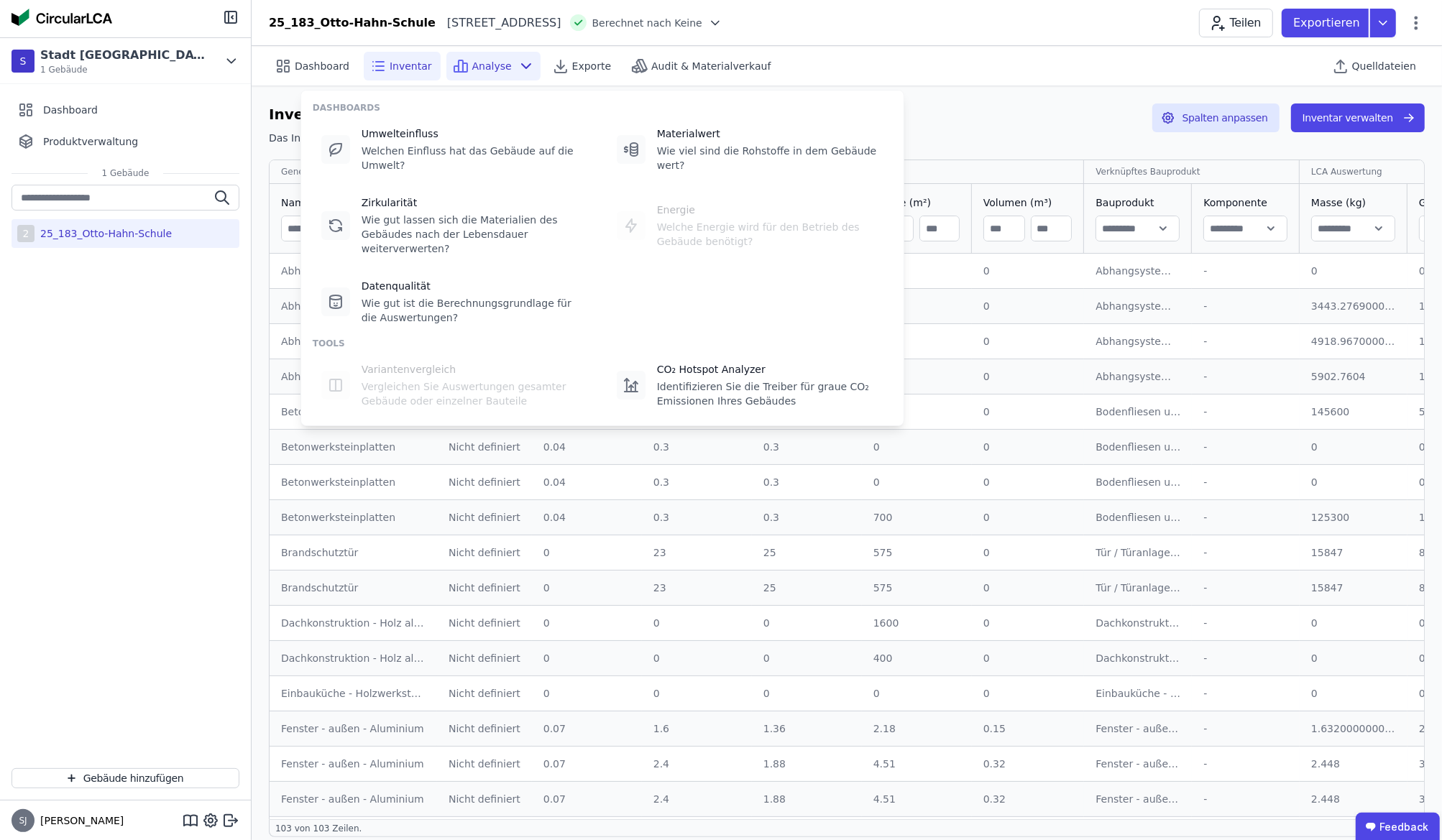
click at [420, 147] on div "Welchen Einfluss hat das Gebäude auf die Umwelt?" at bounding box center [475, 158] width 226 height 28
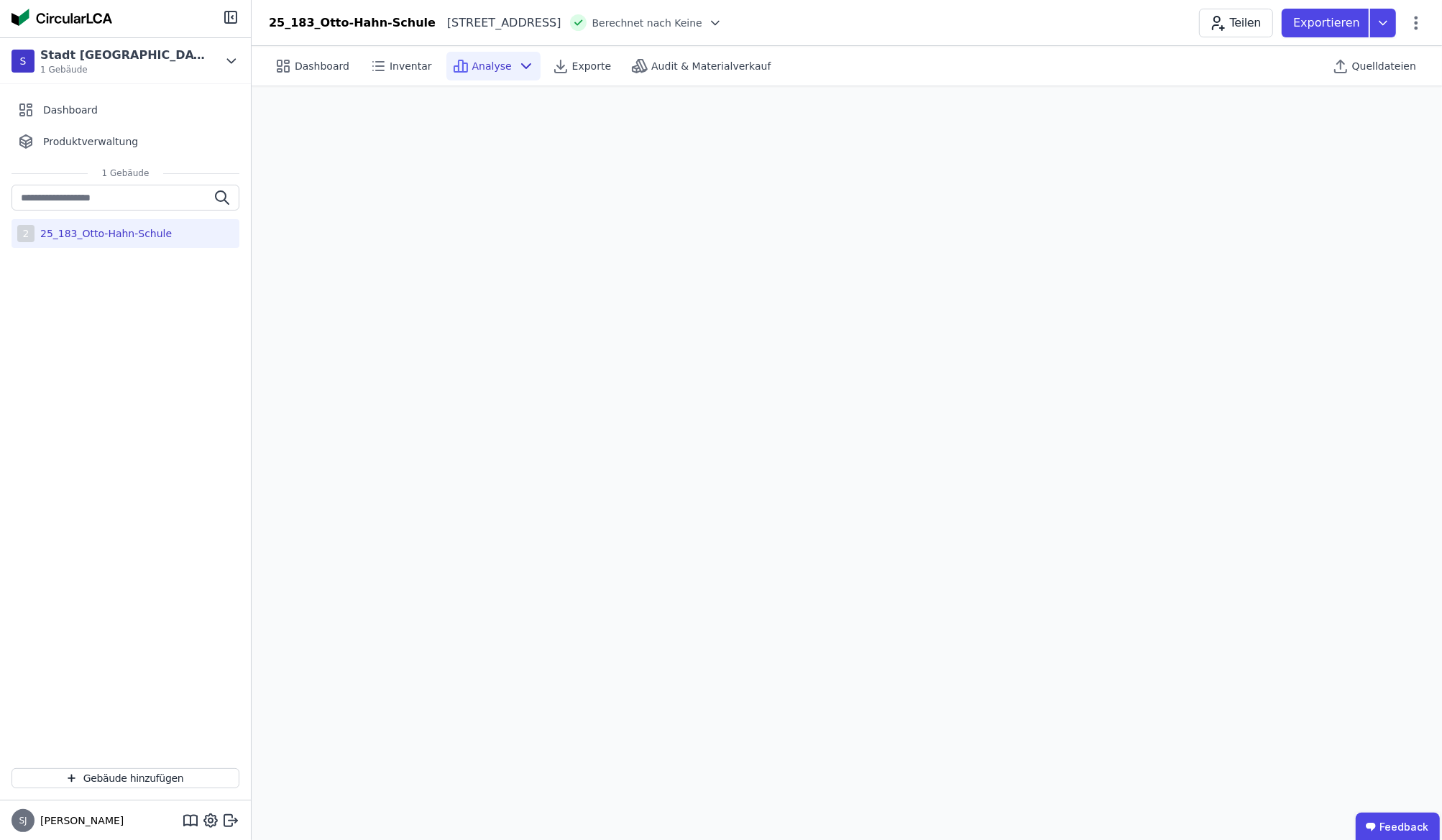
scroll to position [41, 0]
click at [502, 65] on div "Analyse" at bounding box center [494, 66] width 94 height 28
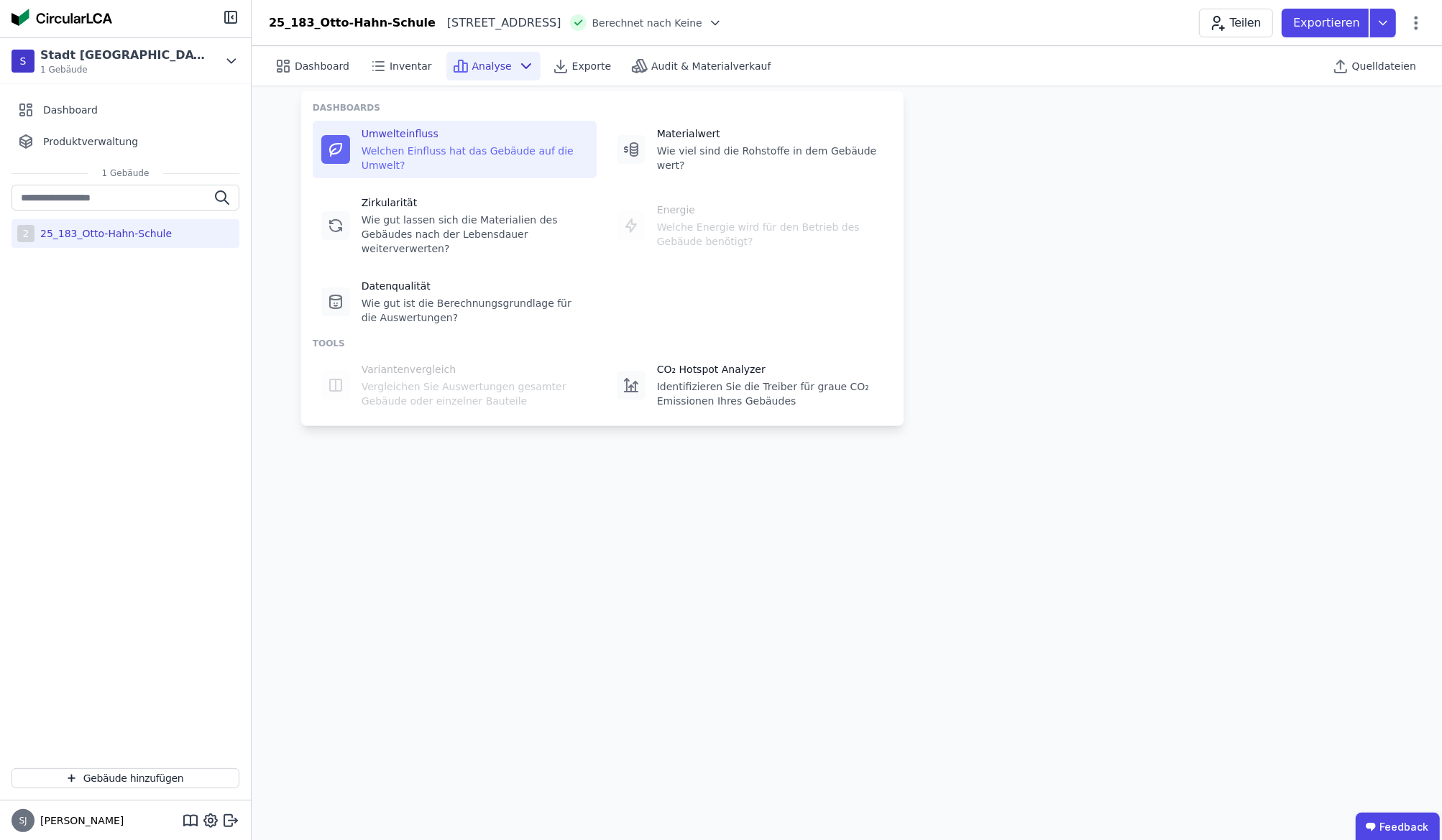
click at [687, 139] on div "Materialwert" at bounding box center [770, 134] width 226 height 15
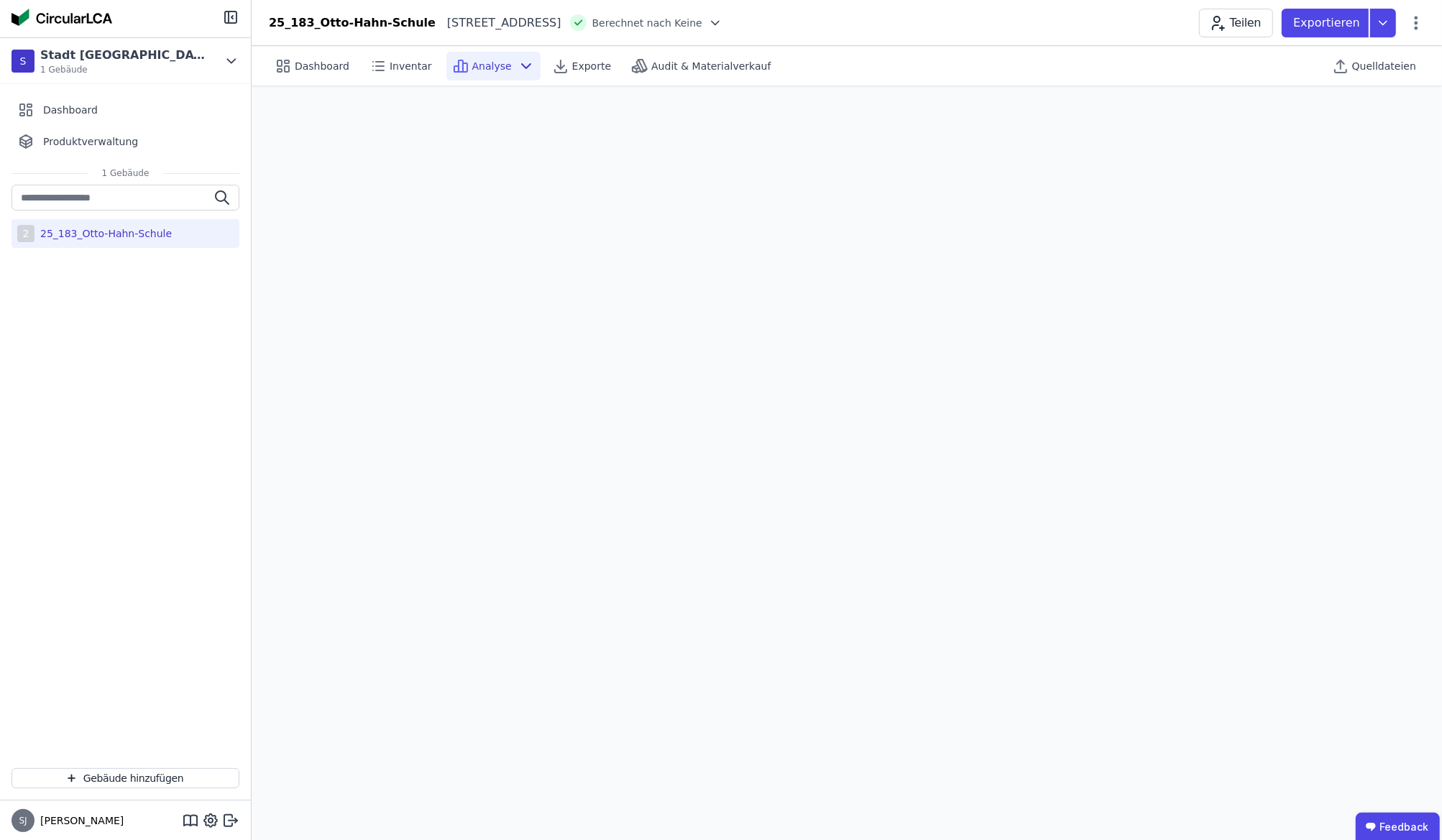
click at [926, 62] on div "Dashboard Inventar Analyse Exporte Audit & Materialverkauf Quelldateien" at bounding box center [847, 66] width 1157 height 40
click at [295, 65] on span "Dashboard" at bounding box center [321, 66] width 54 height 15
